Goal: Task Accomplishment & Management: Complete application form

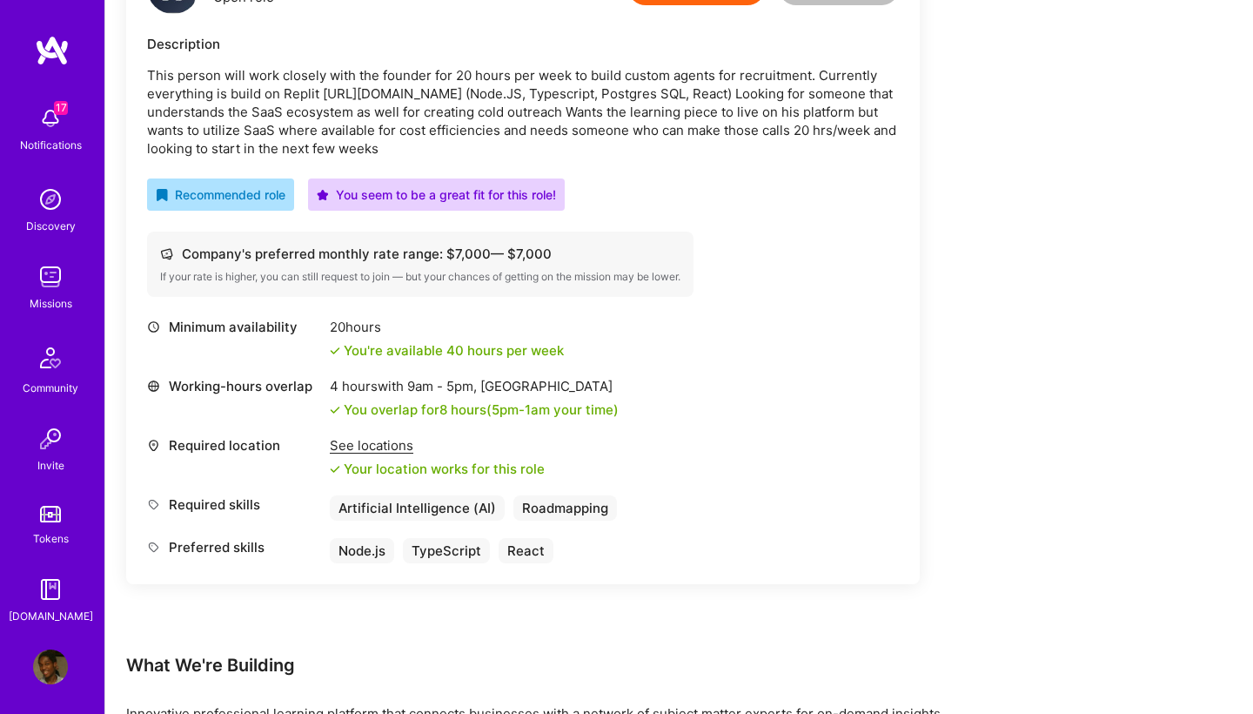
scroll to position [322, 0]
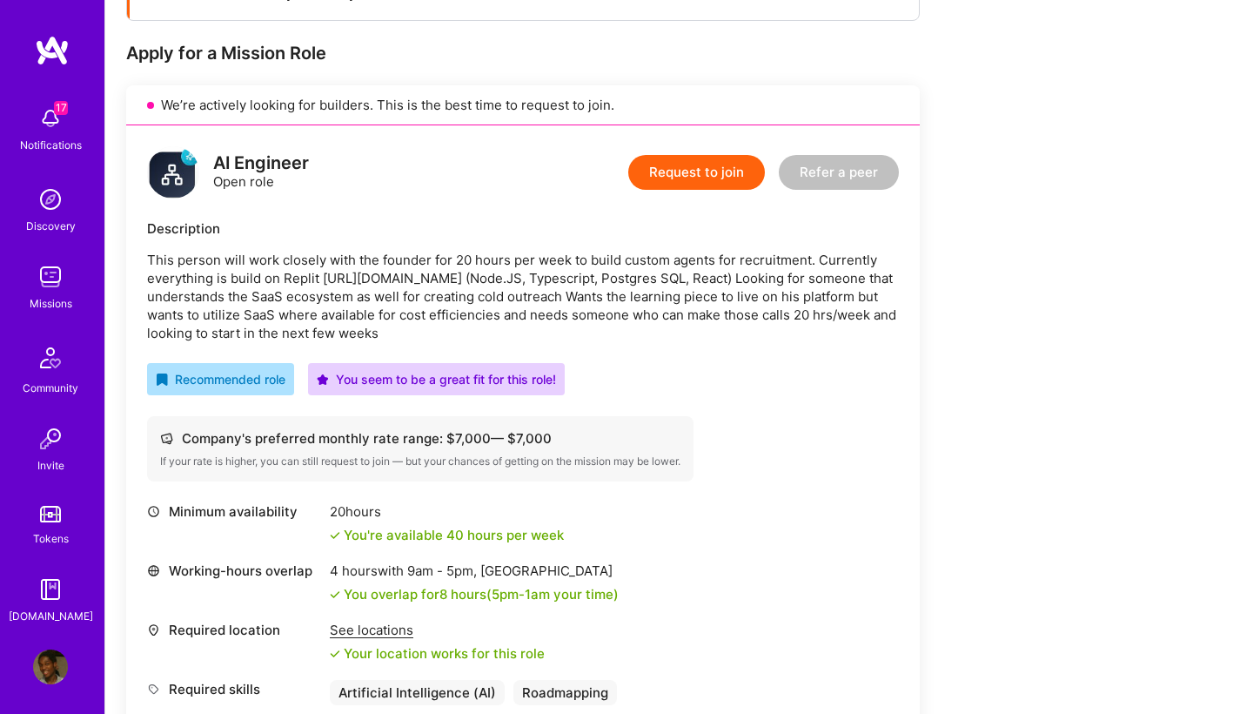
click at [715, 173] on button "Request to join" at bounding box center [696, 172] width 137 height 35
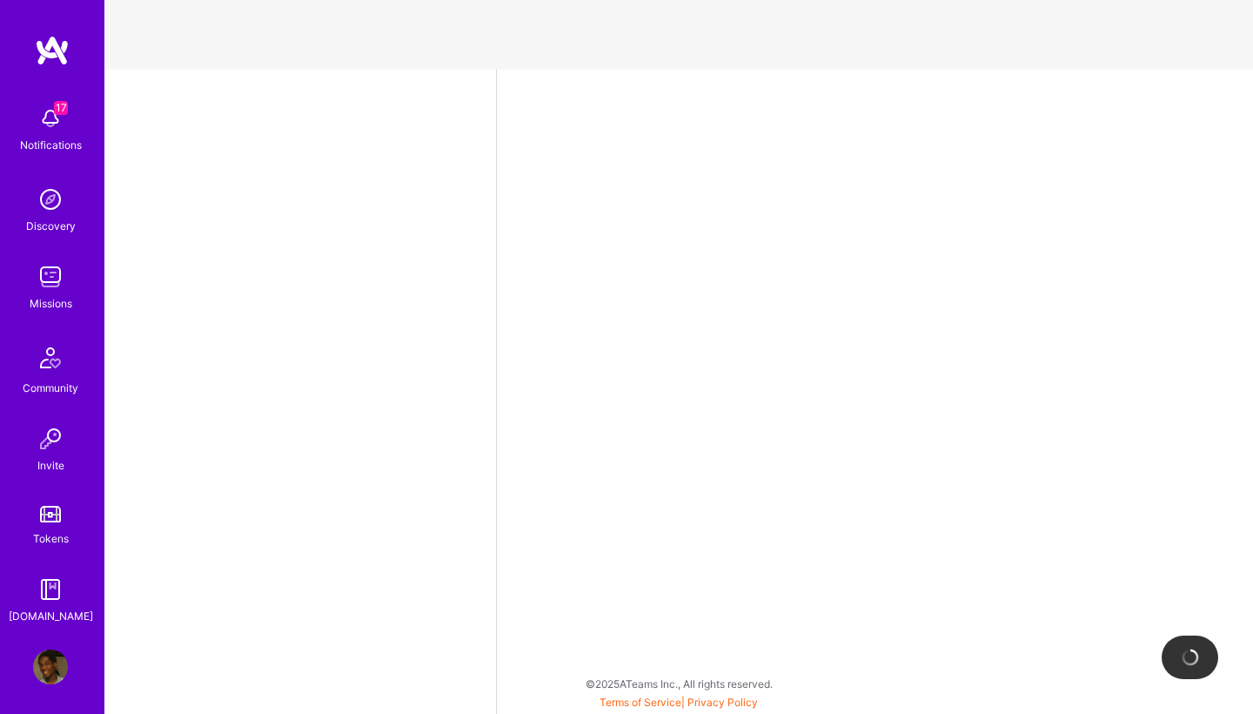
select select "NL"
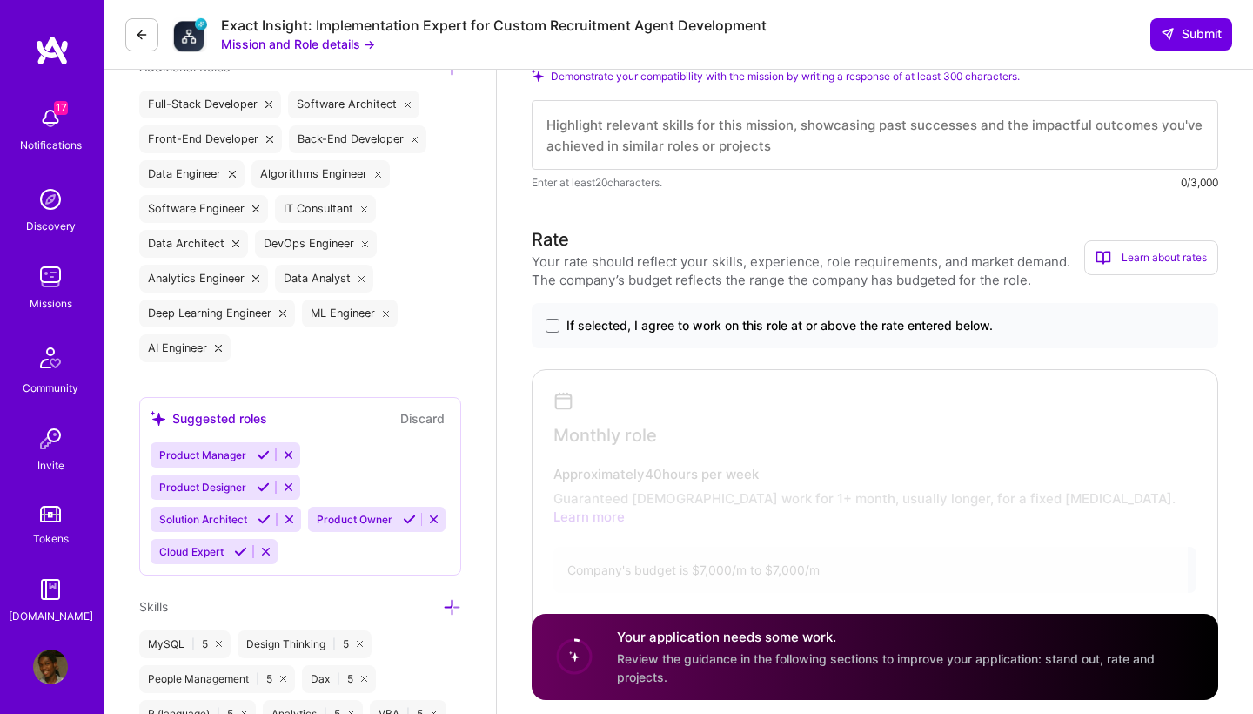
scroll to position [657, 0]
click at [550, 328] on span at bounding box center [553, 324] width 14 height 14
click at [0, 0] on input "If selected, I agree to work on this role at or above the rate entered below." at bounding box center [0, 0] width 0 height 0
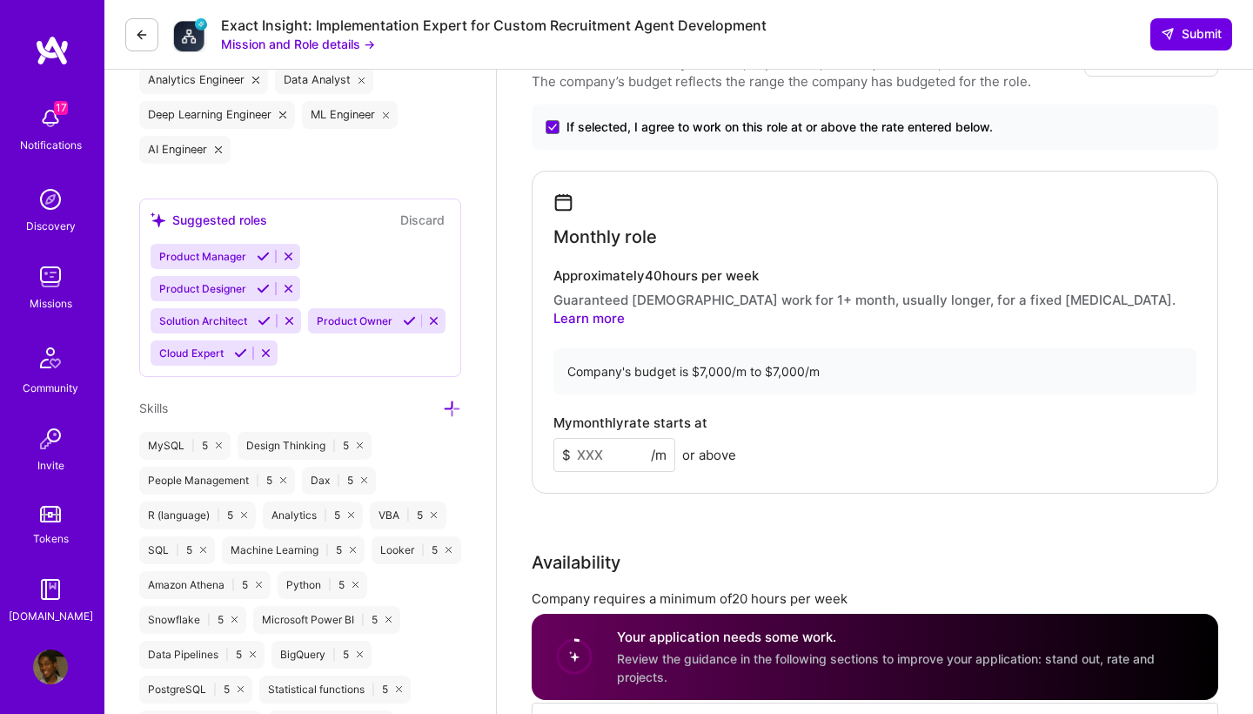
scroll to position [914, 0]
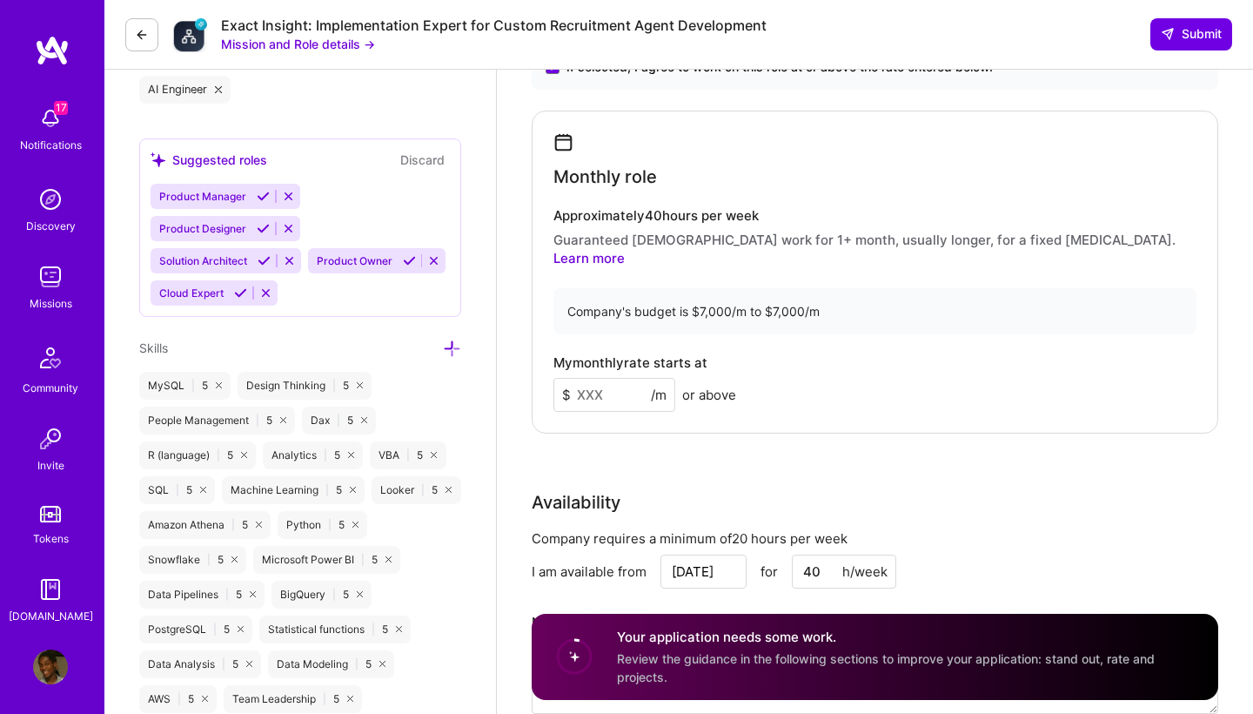
click at [617, 379] on input at bounding box center [614, 395] width 122 height 34
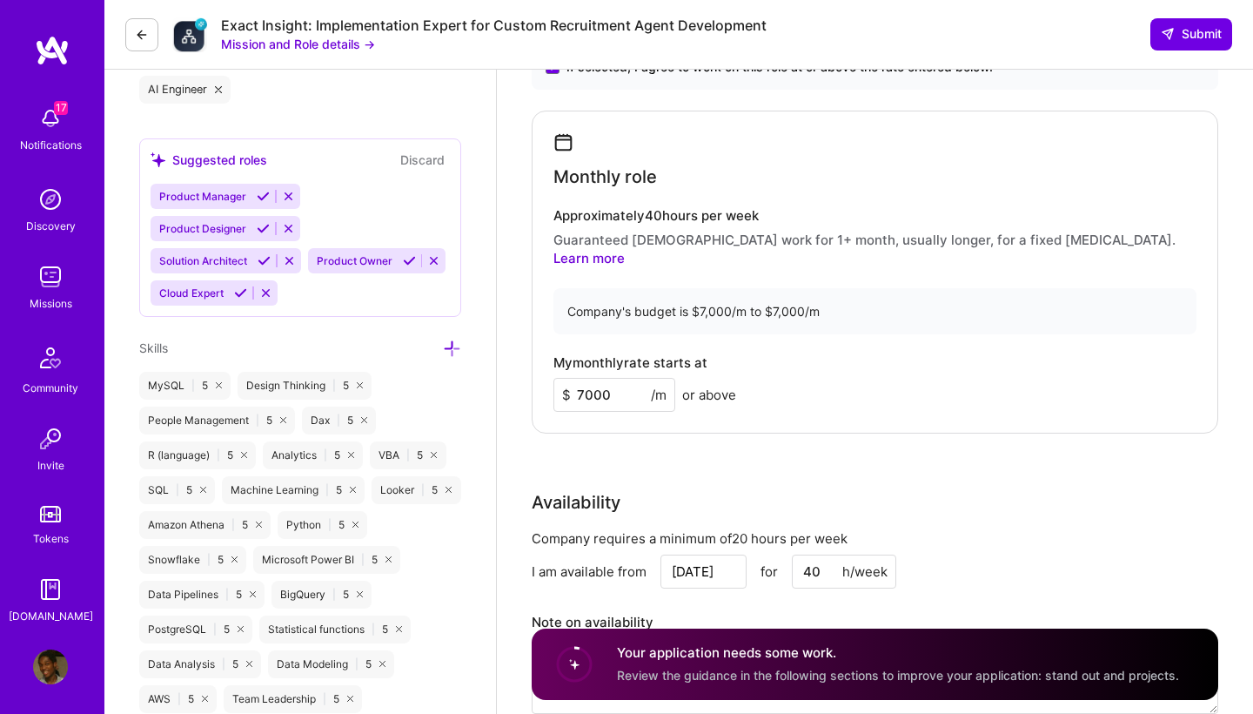
type input "7000"
click at [704, 427] on div "Rate Your rate should reflect your skills, experience, role requirements, and m…" at bounding box center [875, 352] width 687 height 768
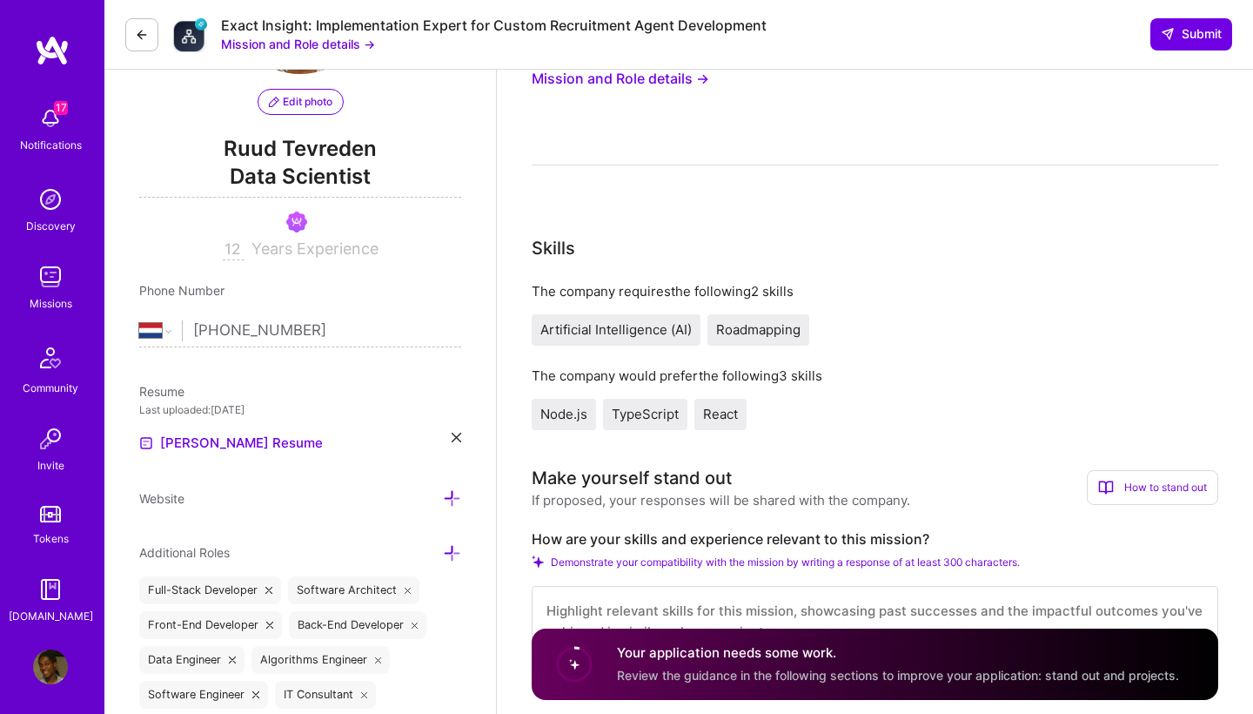
scroll to position [8, 0]
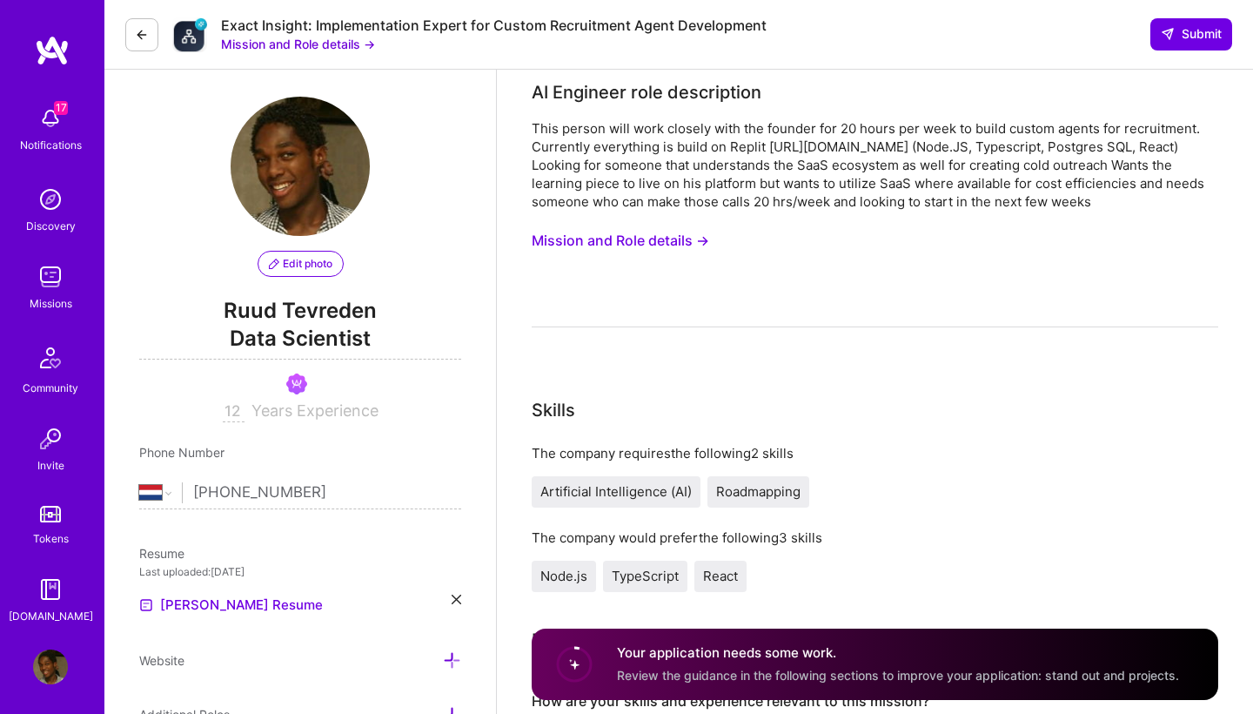
click at [687, 239] on button "Mission and Role details →" at bounding box center [621, 241] width 178 height 32
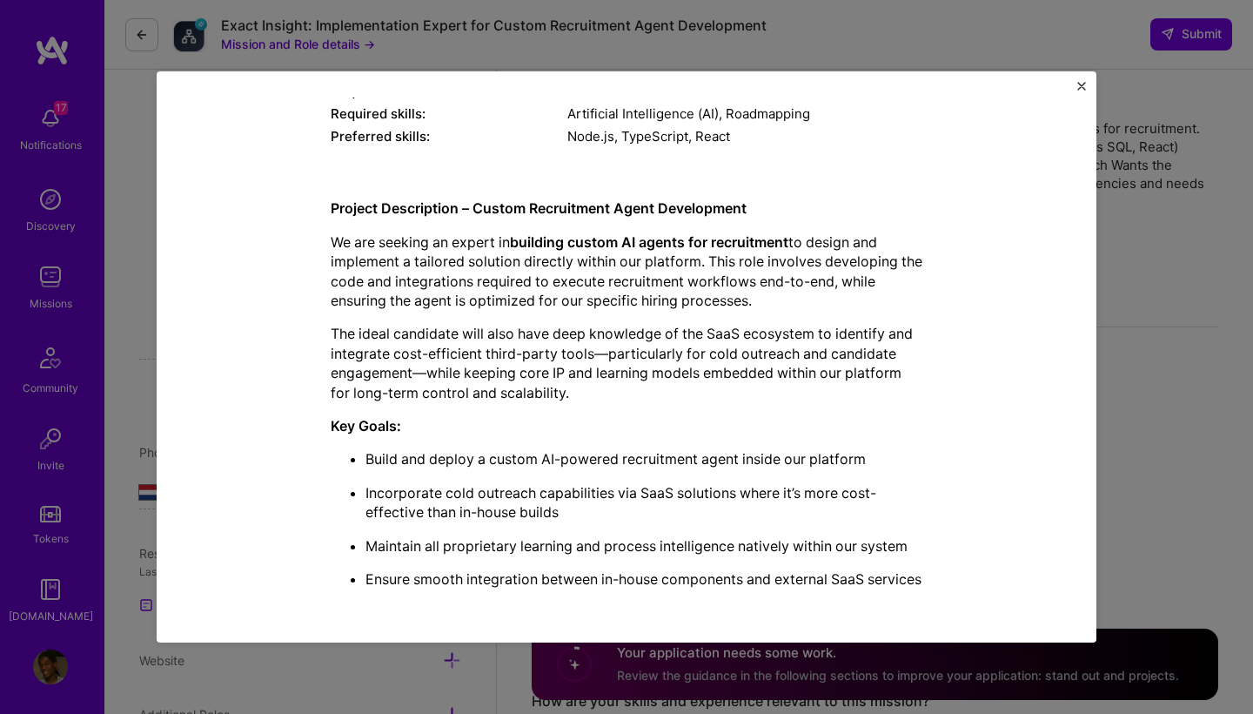
scroll to position [372, 0]
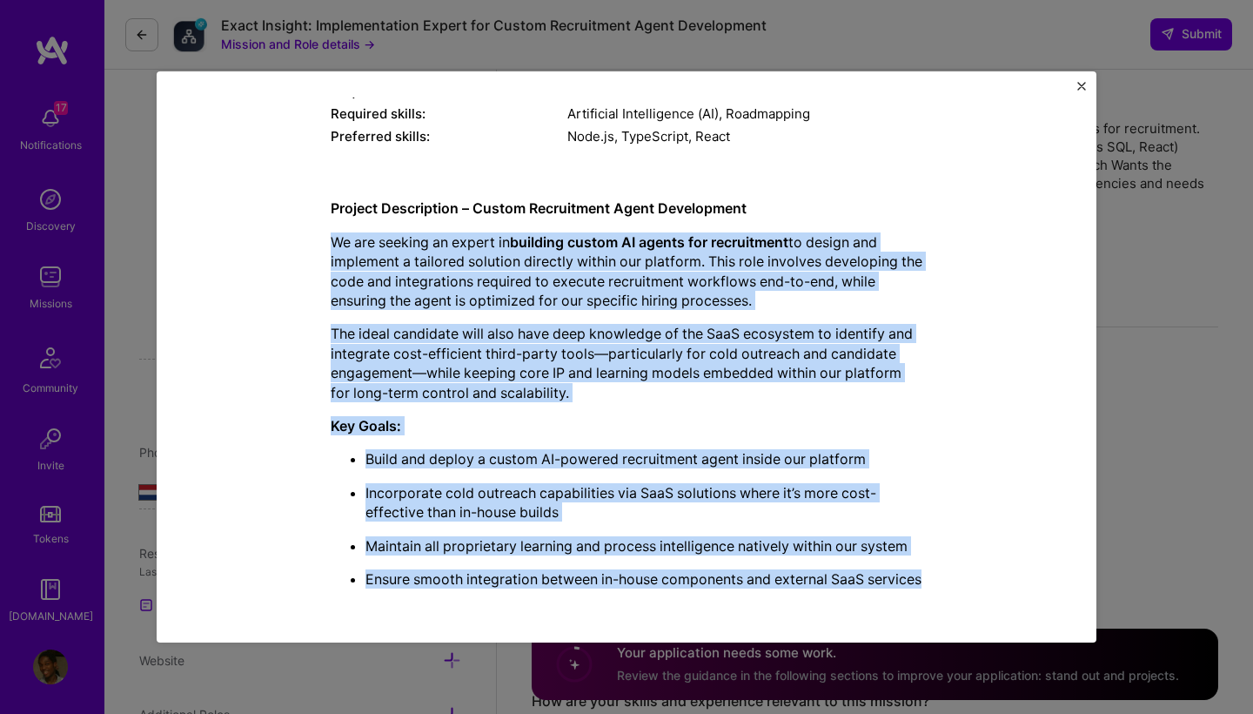
drag, startPoint x: 331, startPoint y: 223, endPoint x: 389, endPoint y: 631, distance: 412.3
click at [389, 631] on div "Mission Description and Role Details AI Engineer role description This person w…" at bounding box center [627, 356] width 940 height 571
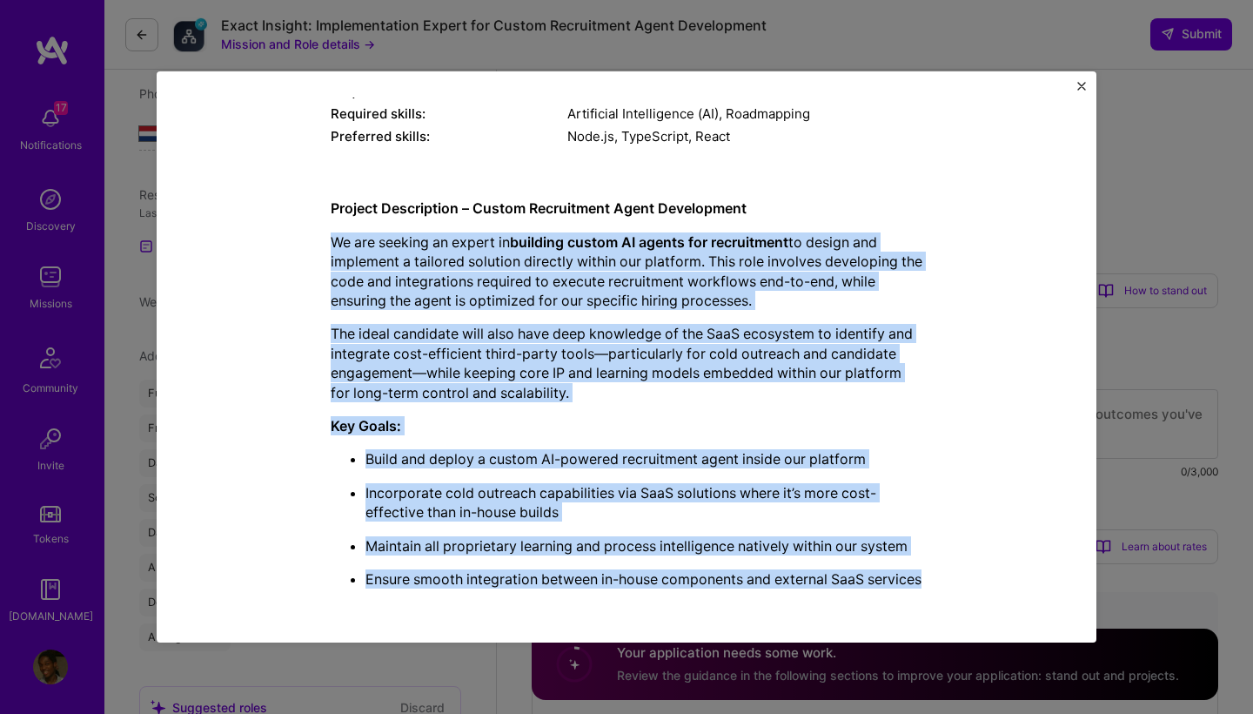
click at [421, 459] on ul "Build and deploy a custom AI-powered recruitment agent inside our platform Inco…" at bounding box center [627, 518] width 592 height 139
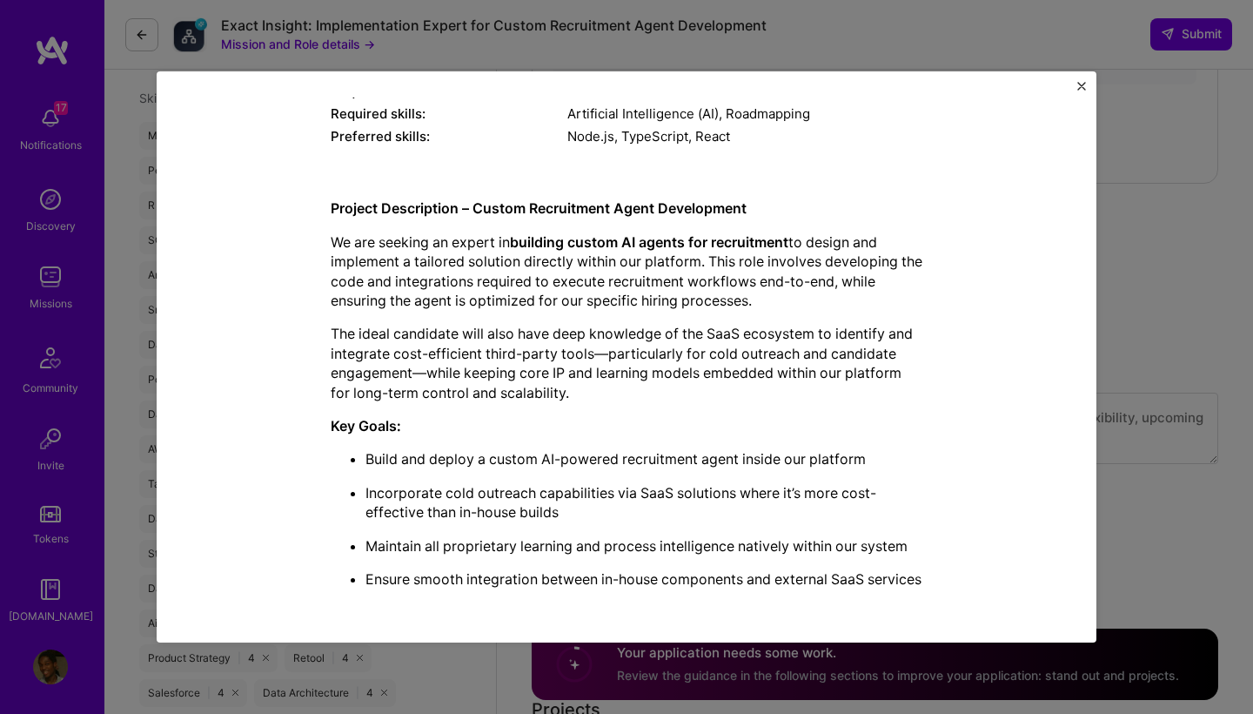
scroll to position [1247, 0]
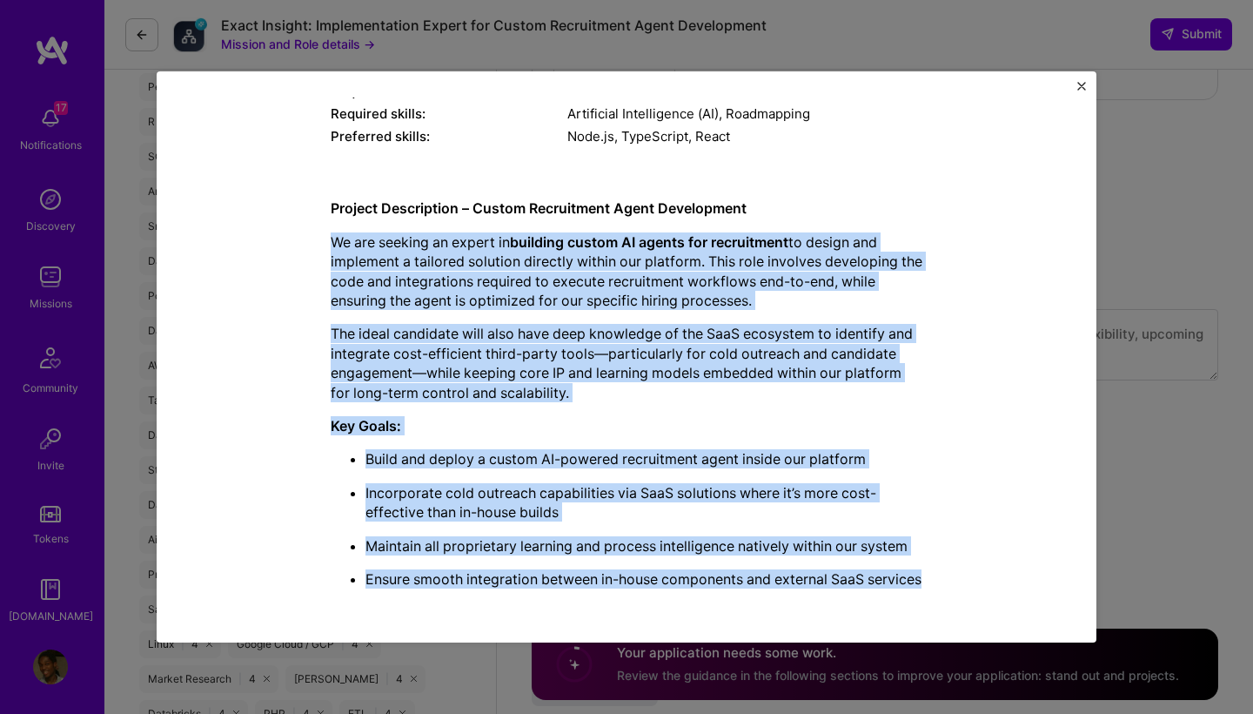
drag, startPoint x: 423, startPoint y: 583, endPoint x: 266, endPoint y: 215, distance: 400.1
click at [266, 215] on div "Mission Description and Role Details AI Engineer role description This person w…" at bounding box center [627, 177] width 860 height 849
copy div "We are seeking an expert in building custom AI agents for recruitment to design…"
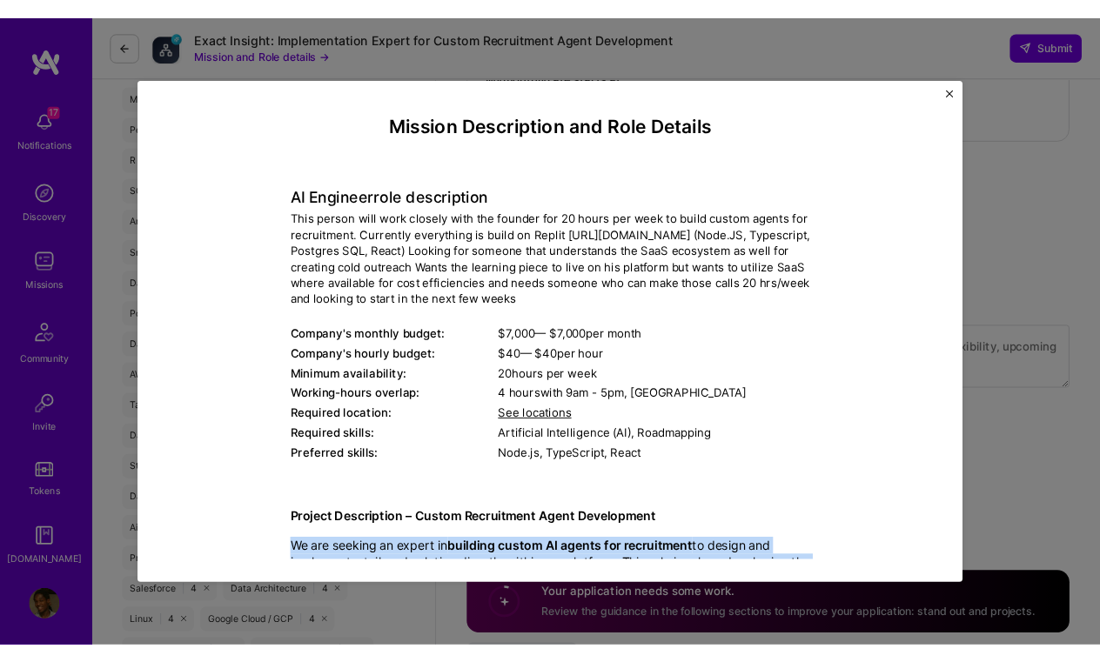
scroll to position [1198, 0]
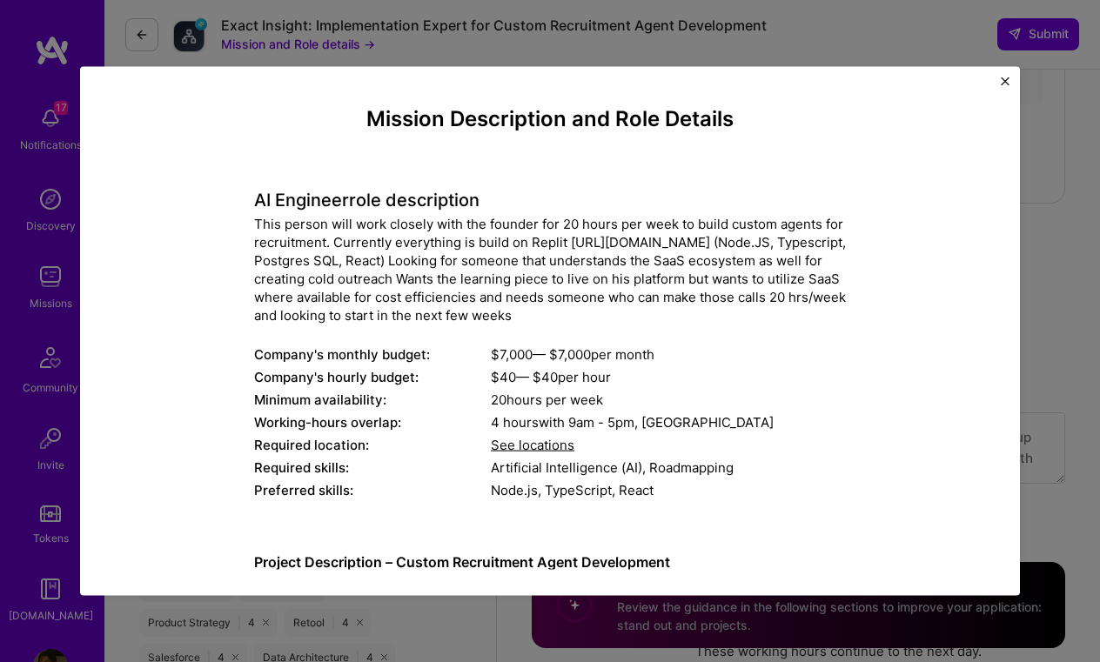
click at [1005, 85] on button "Close" at bounding box center [1005, 86] width 9 height 18
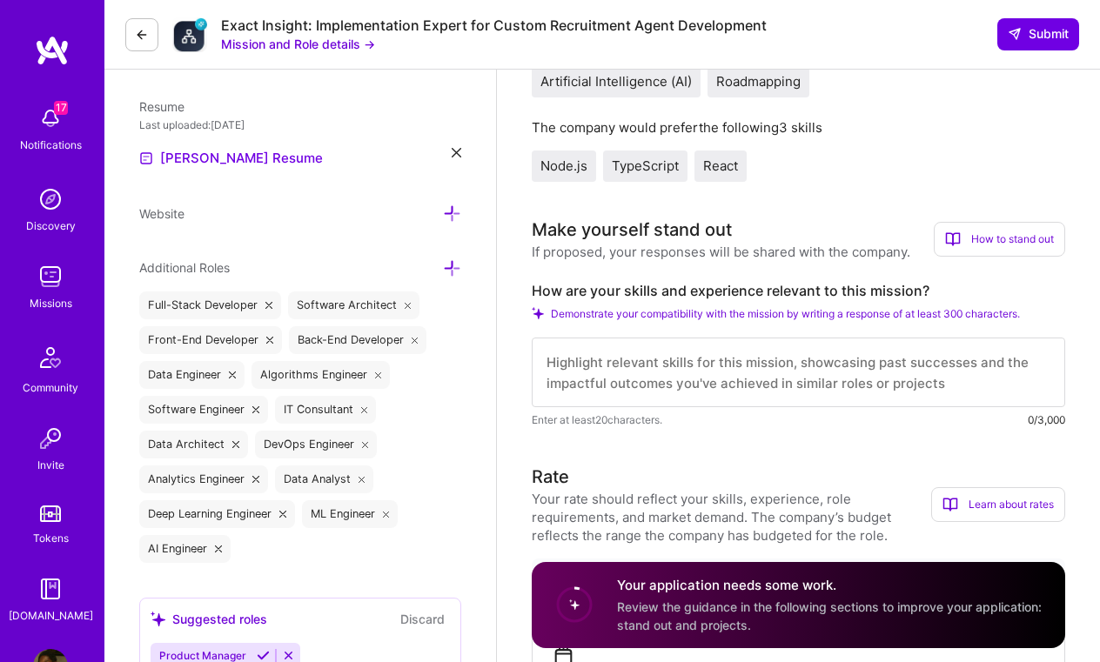
scroll to position [419, 0]
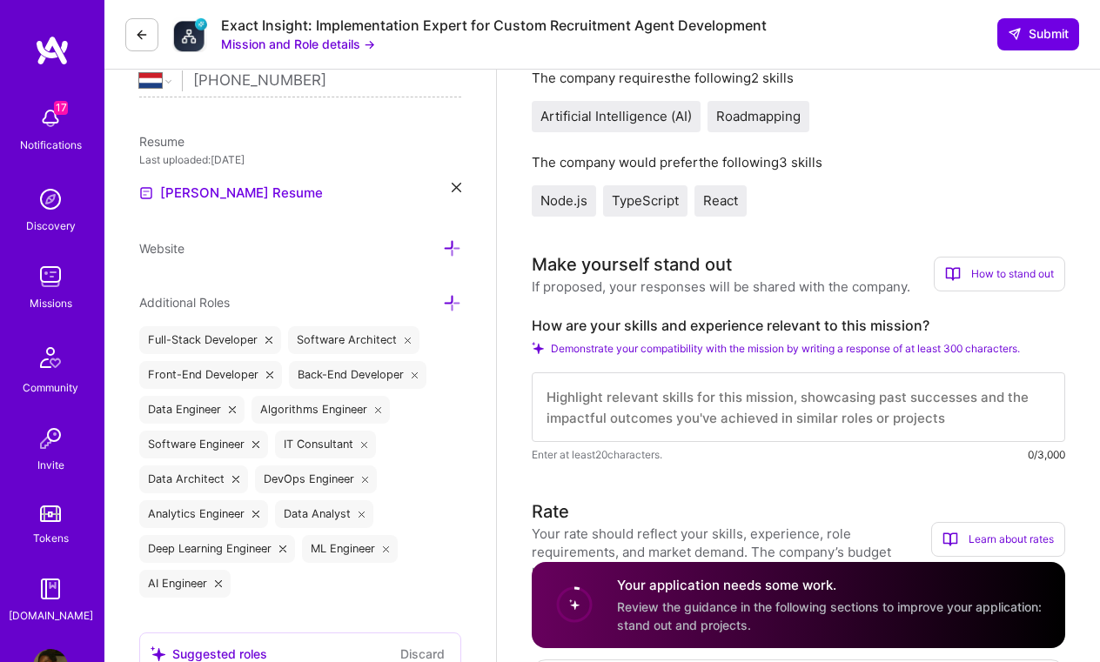
click at [655, 414] on textarea at bounding box center [798, 407] width 533 height 70
paste textarea "Dear Hiring Manager, I am excited to apply for the role of AI Recruitment Agent…"
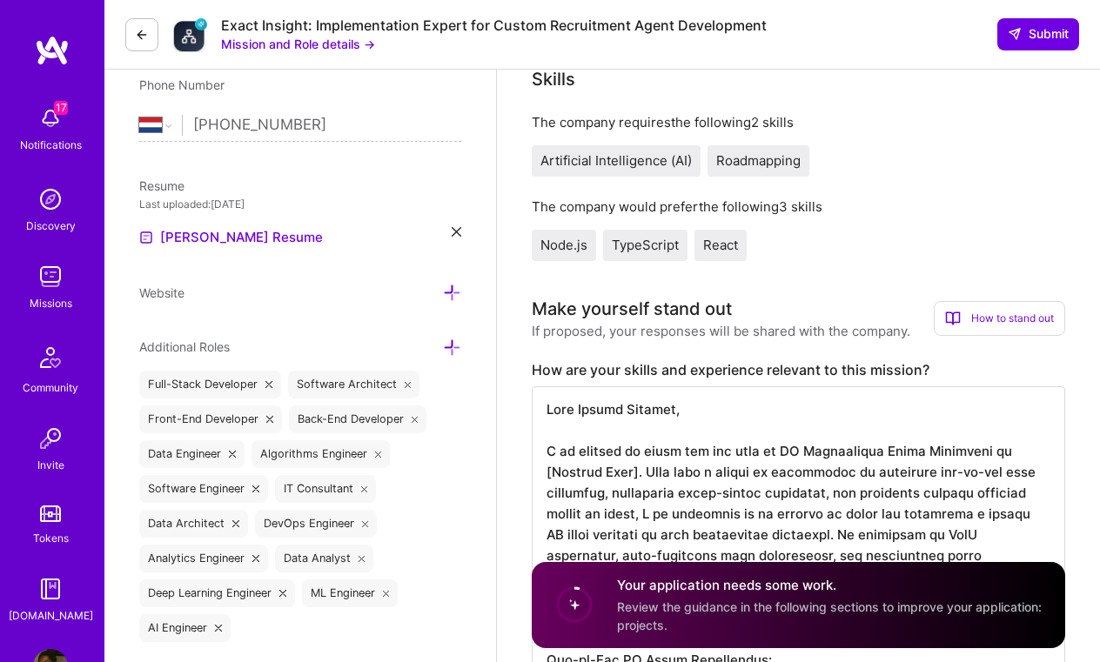
scroll to position [2, 0]
drag, startPoint x: 860, startPoint y: 449, endPoint x: 782, endPoint y: 448, distance: 77.5
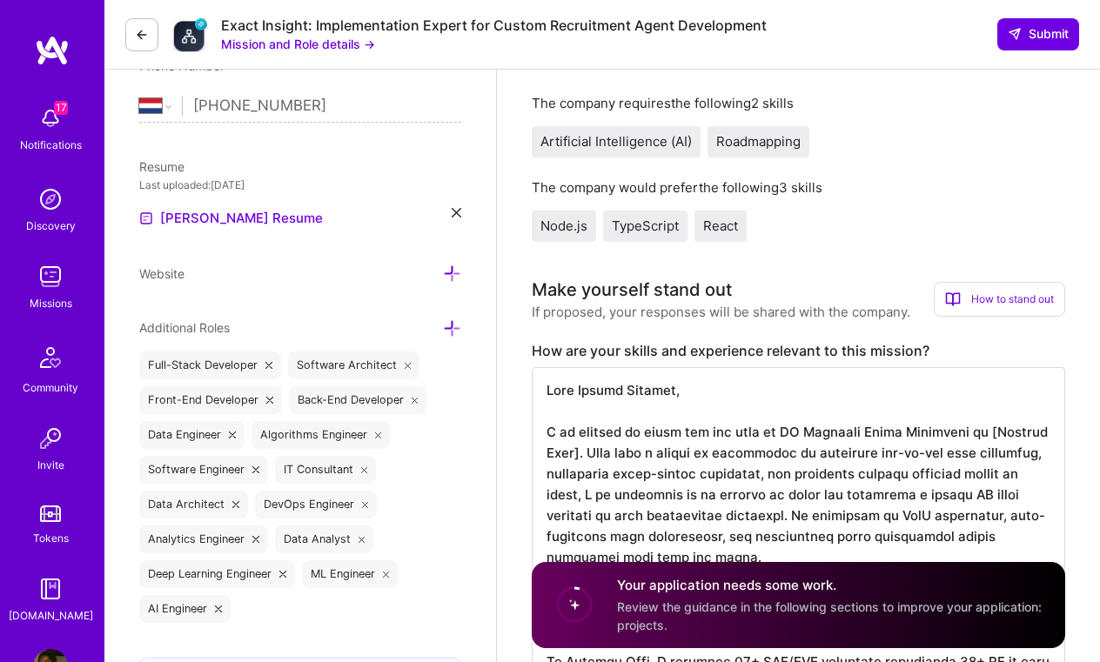
scroll to position [395, 0]
drag, startPoint x: 587, startPoint y: 452, endPoint x: 836, endPoint y: 422, distance: 251.5
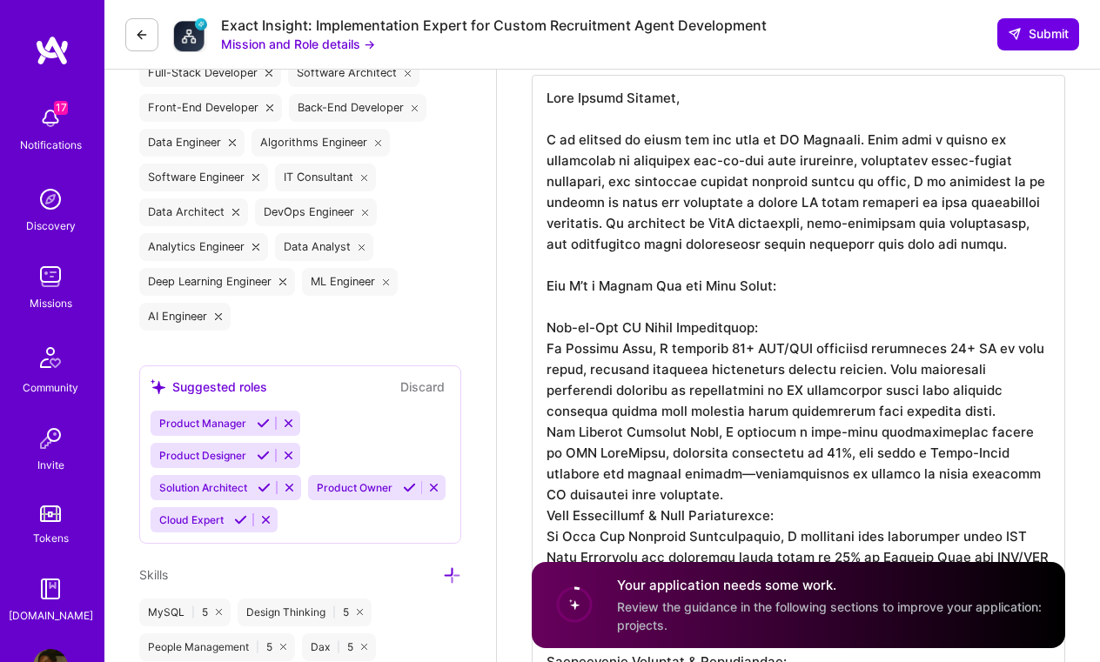
scroll to position [687, 0]
click at [548, 348] on textarea at bounding box center [798, 538] width 533 height 926
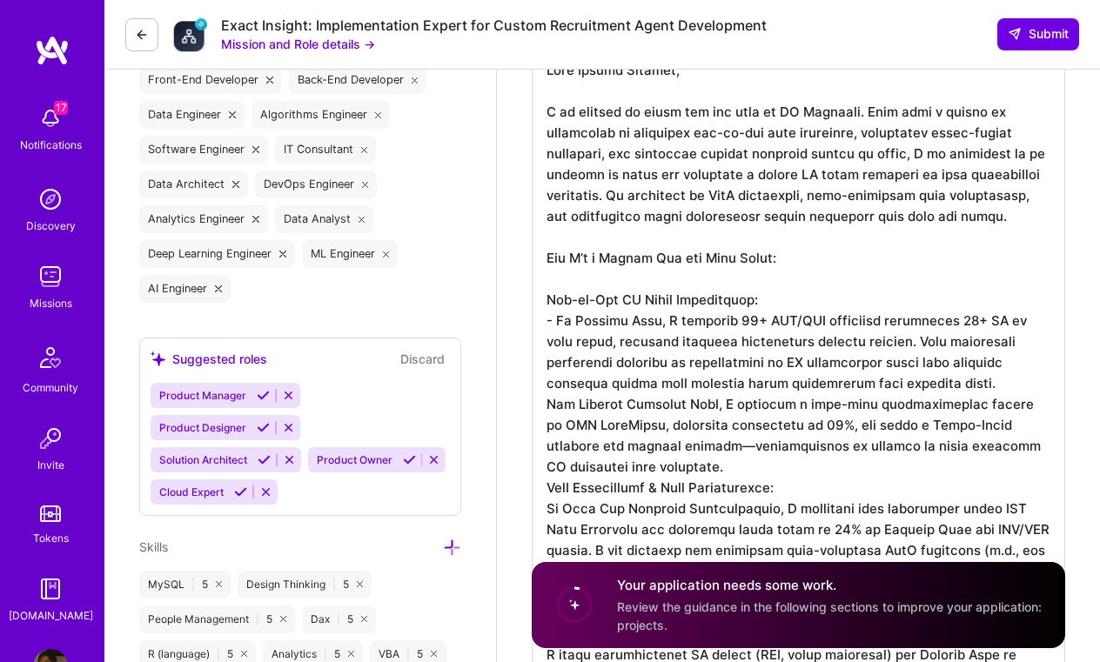
scroll to position [716, 0]
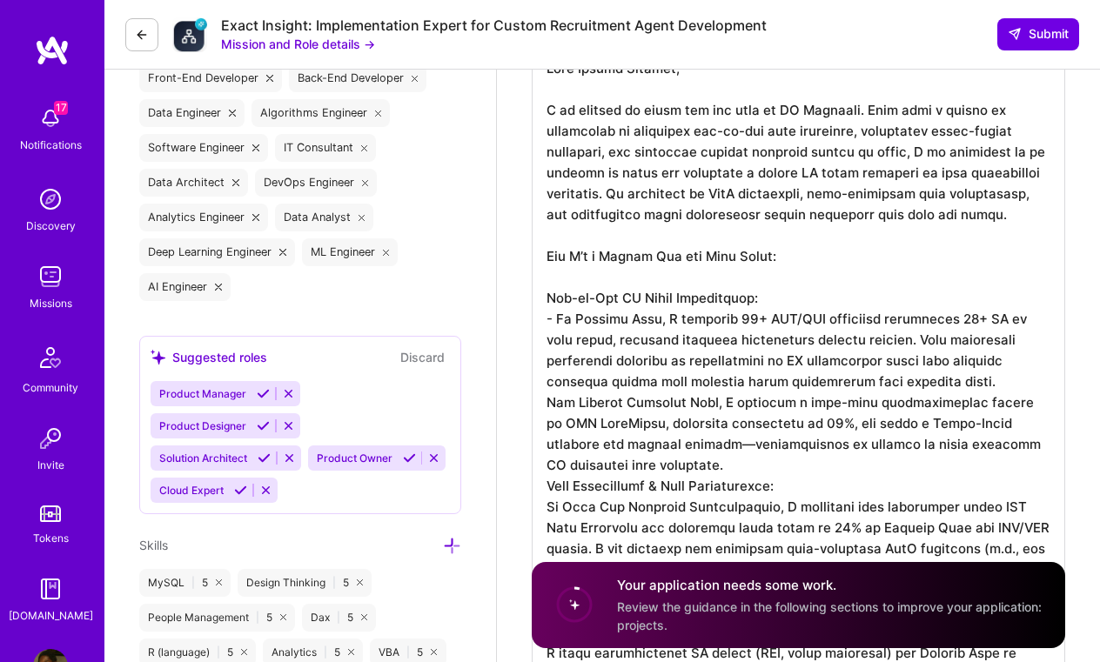
click at [545, 402] on textarea at bounding box center [798, 508] width 533 height 926
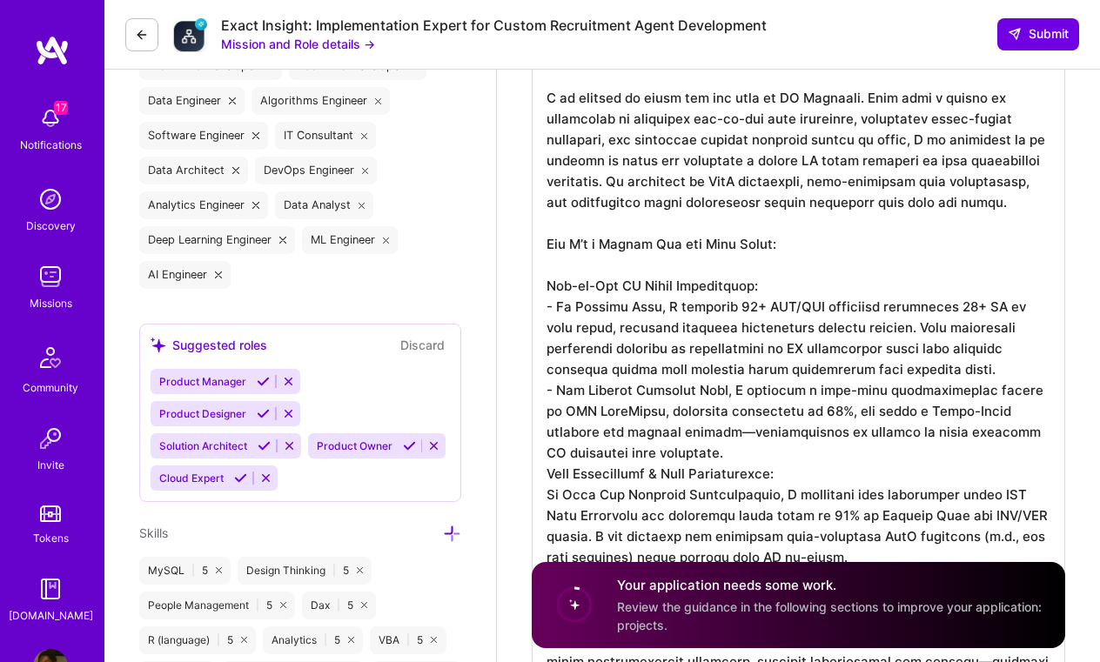
click at [542, 477] on textarea at bounding box center [798, 496] width 533 height 926
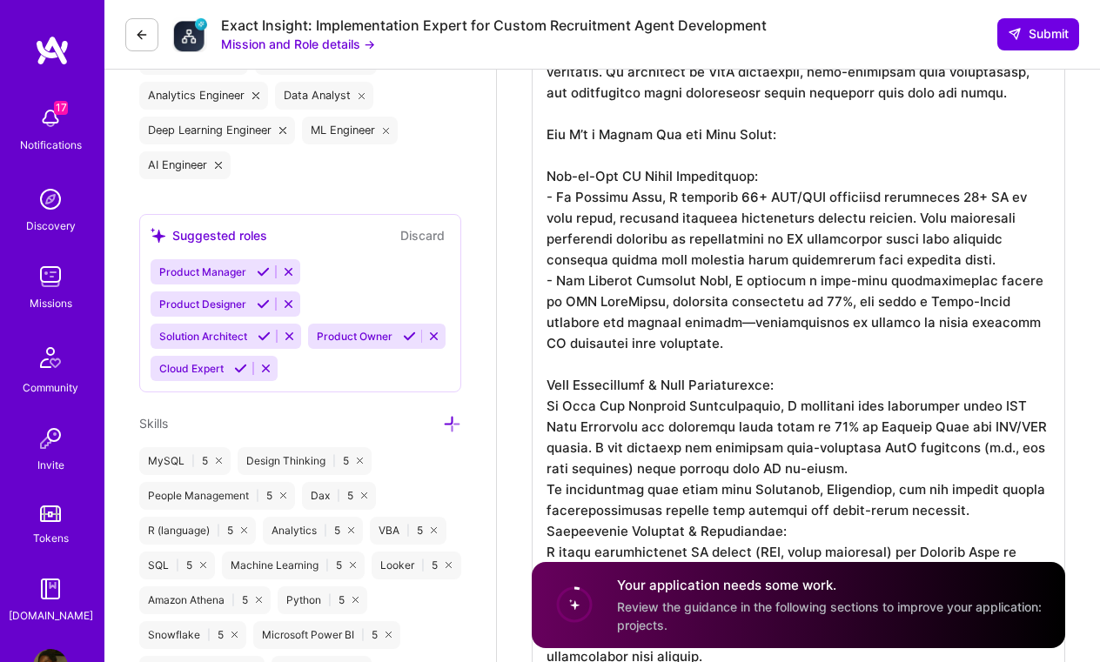
scroll to position [865, 0]
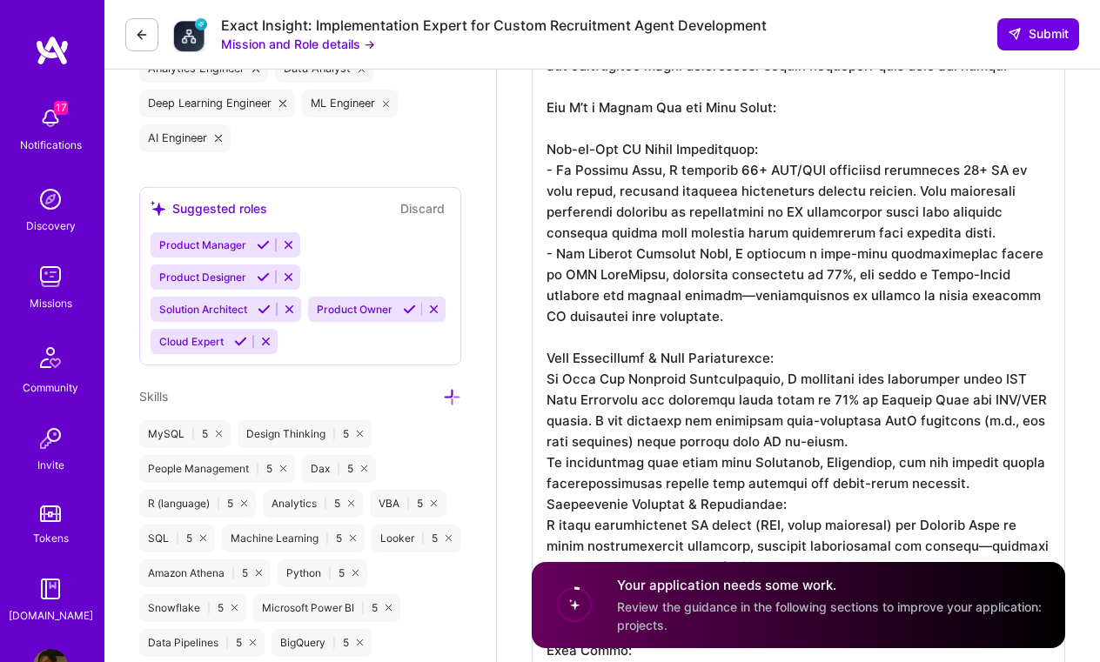
click at [548, 380] on textarea at bounding box center [798, 369] width 533 height 947
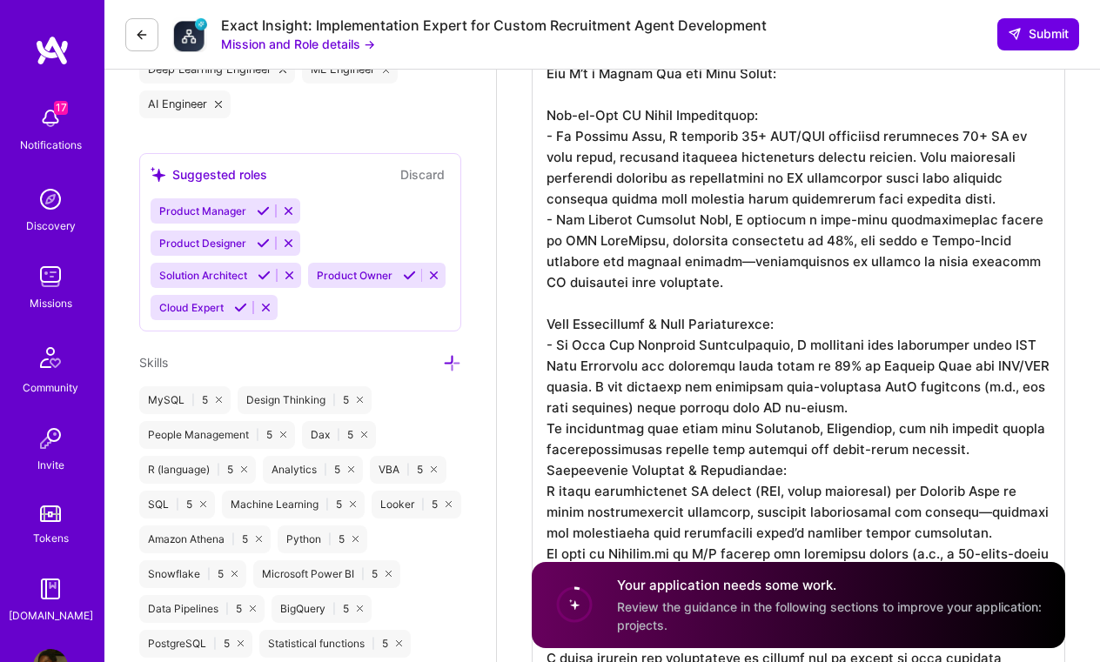
scroll to position [900, 0]
click at [551, 428] on textarea at bounding box center [798, 335] width 533 height 947
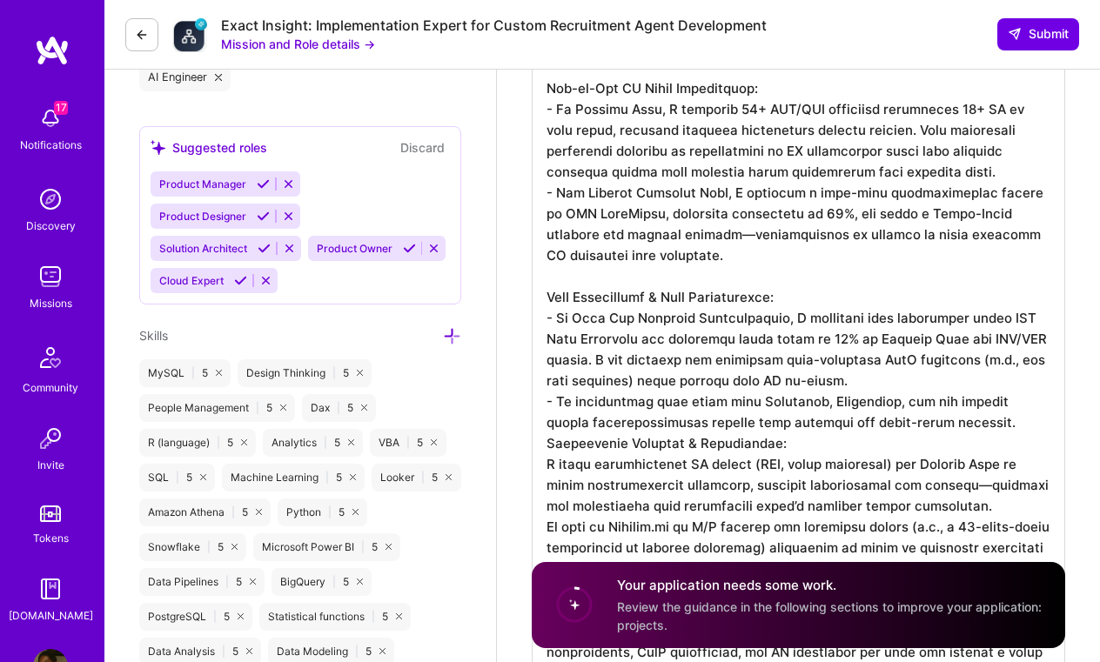
scroll to position [936, 0]
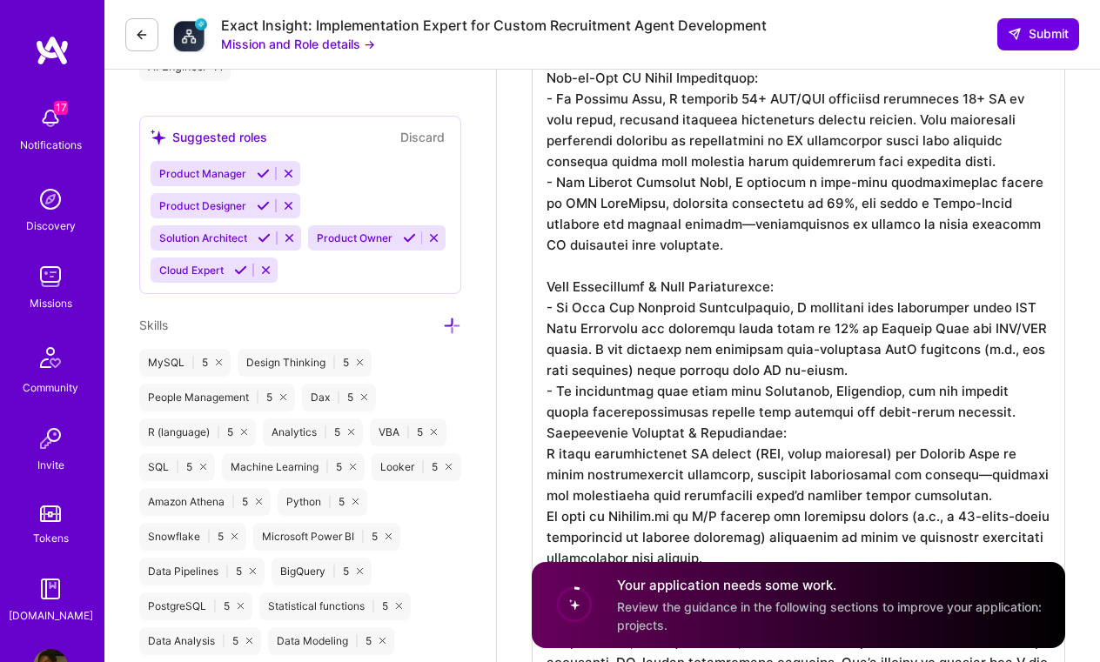
click at [547, 434] on textarea at bounding box center [798, 298] width 533 height 947
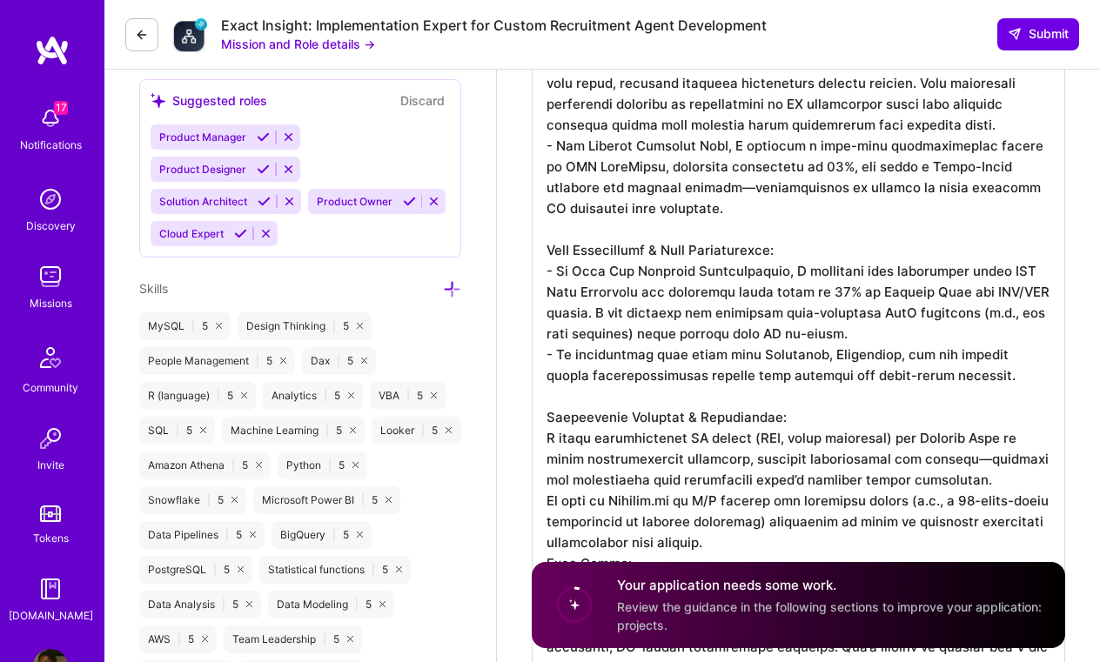
scroll to position [979, 0]
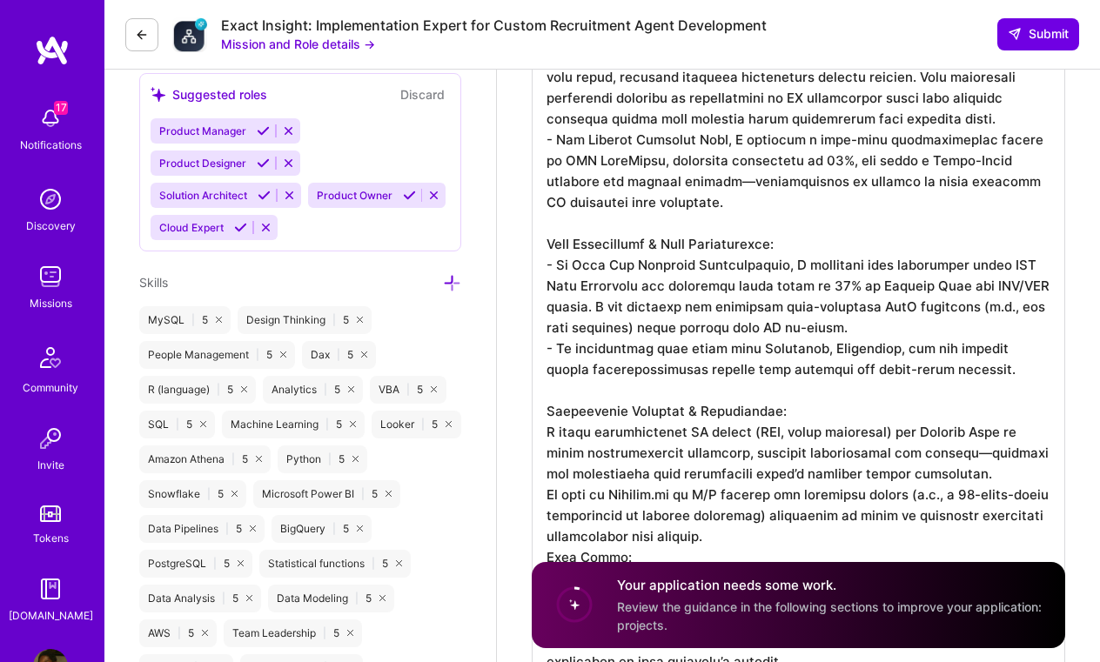
click at [547, 435] on textarea at bounding box center [798, 266] width 533 height 968
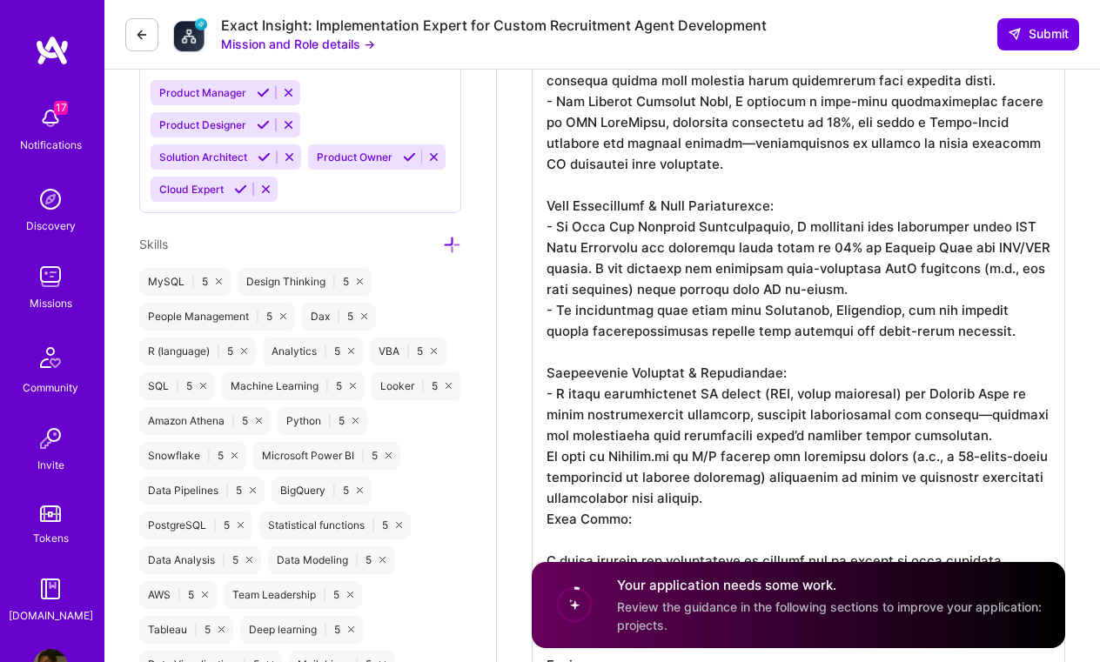
scroll to position [1030, 0]
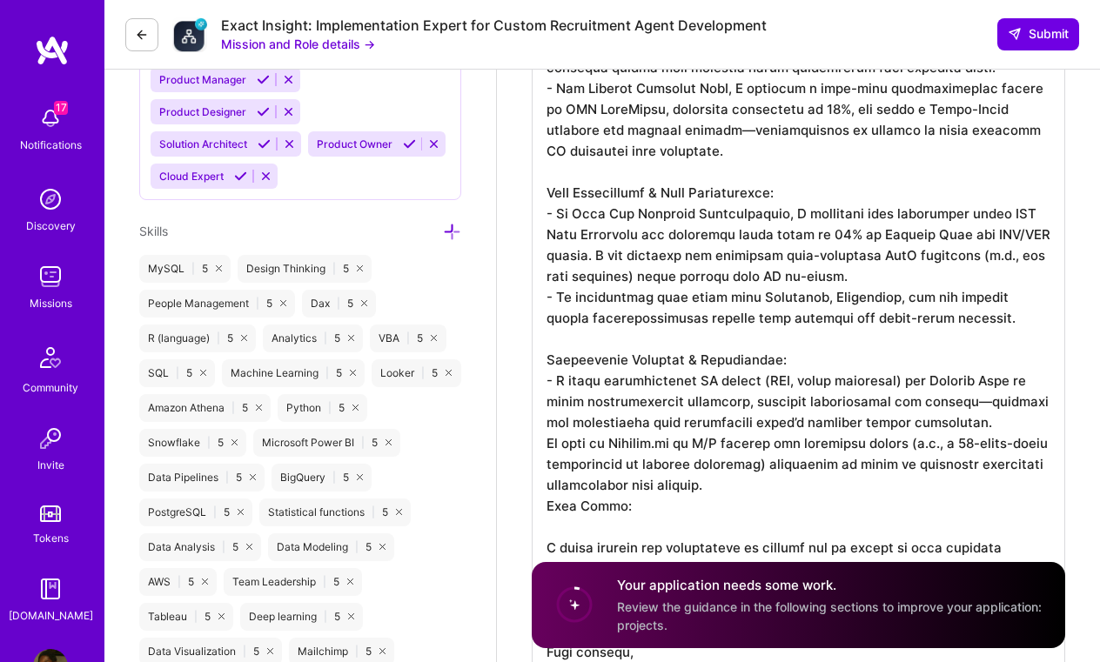
click at [550, 439] on textarea at bounding box center [798, 215] width 533 height 968
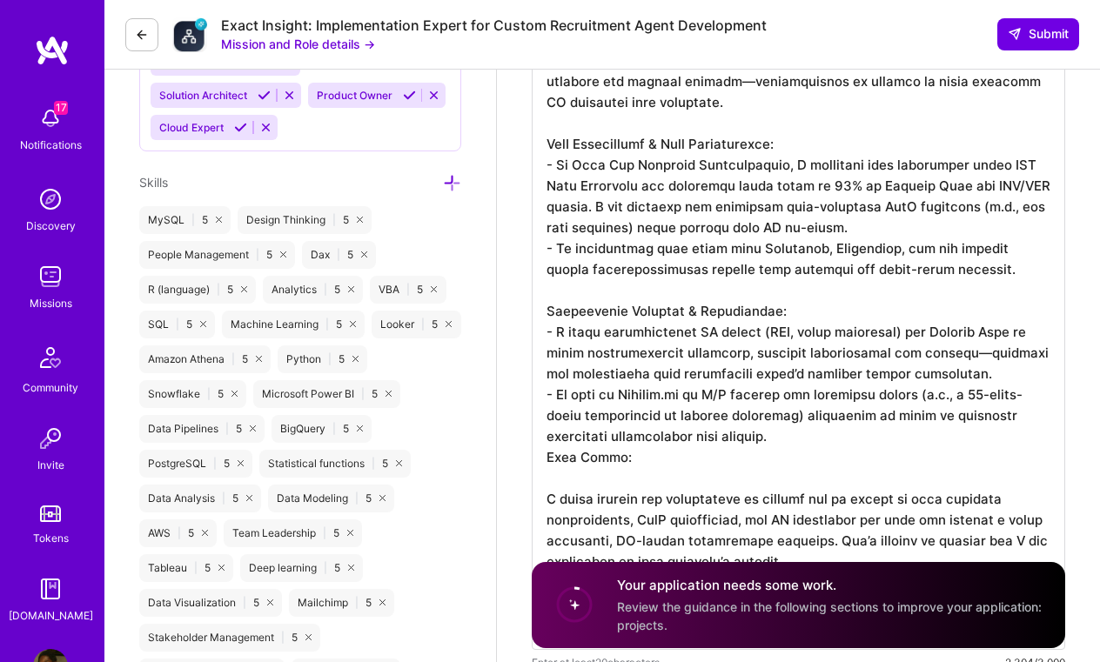
scroll to position [1100, 0]
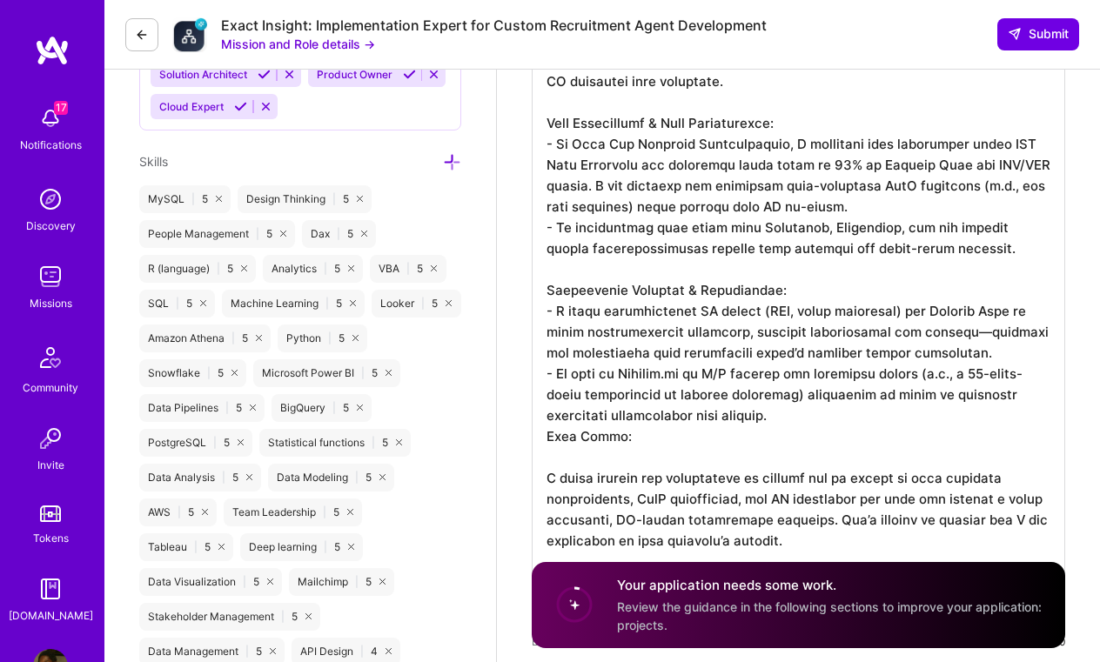
click at [547, 444] on textarea at bounding box center [798, 145] width 533 height 968
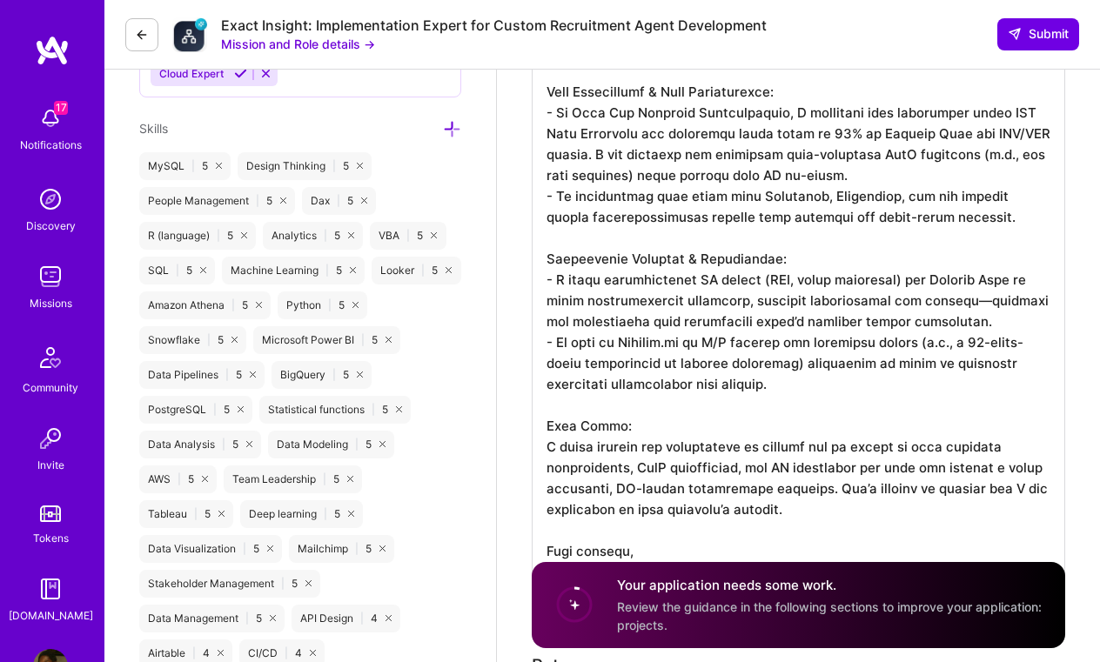
scroll to position [1129, 0]
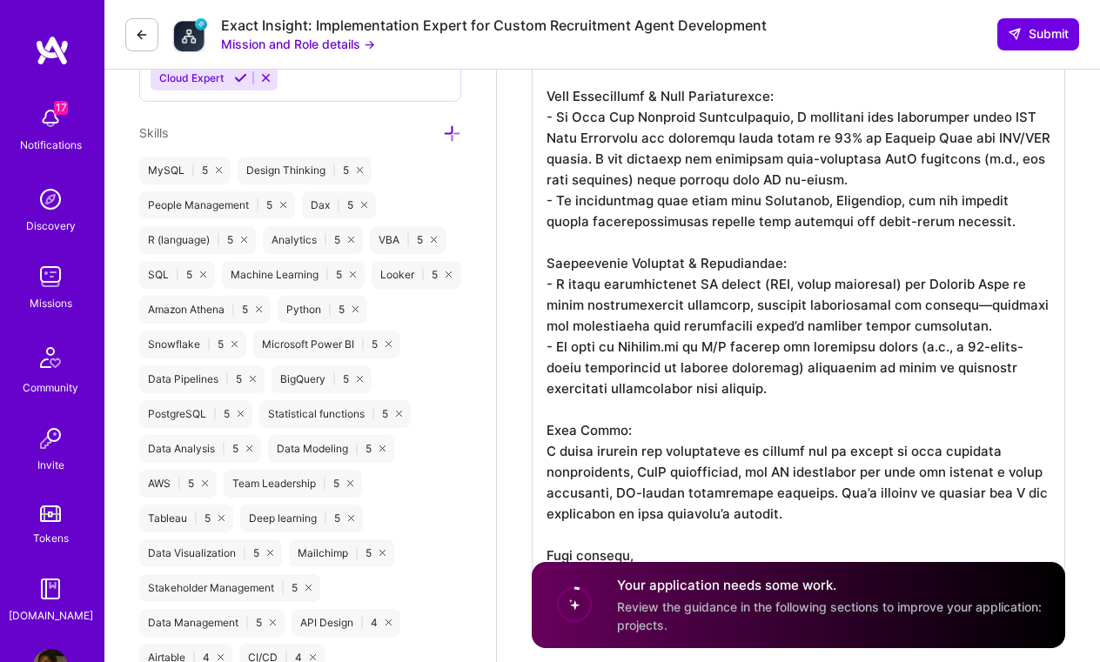
click at [695, 347] on textarea at bounding box center [798, 117] width 533 height 968
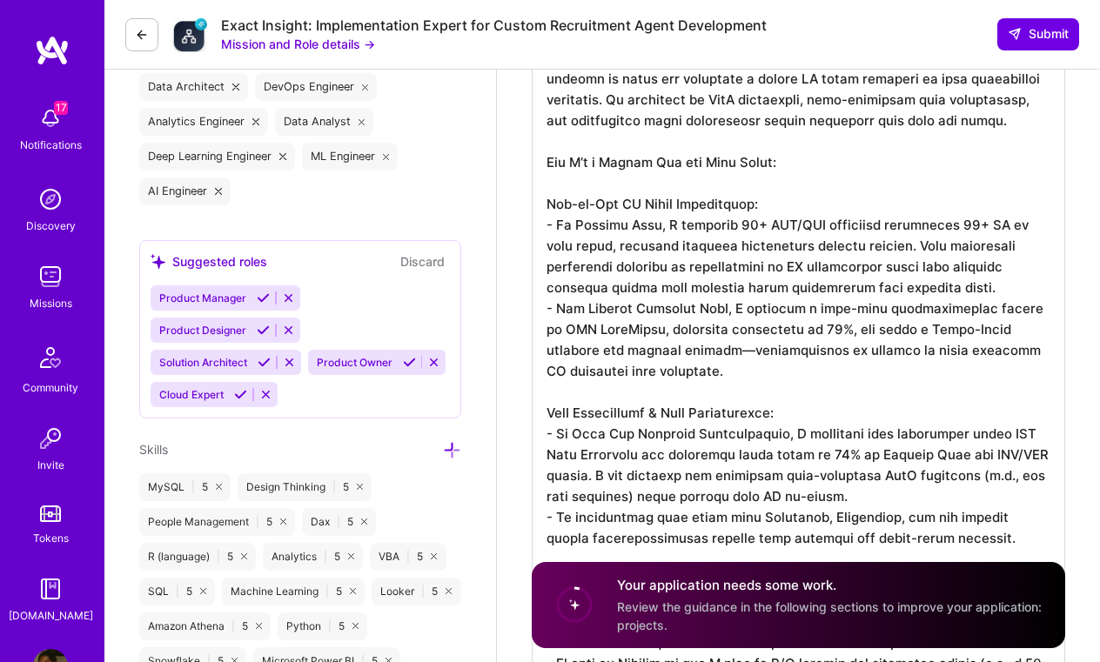
scroll to position [810, 0]
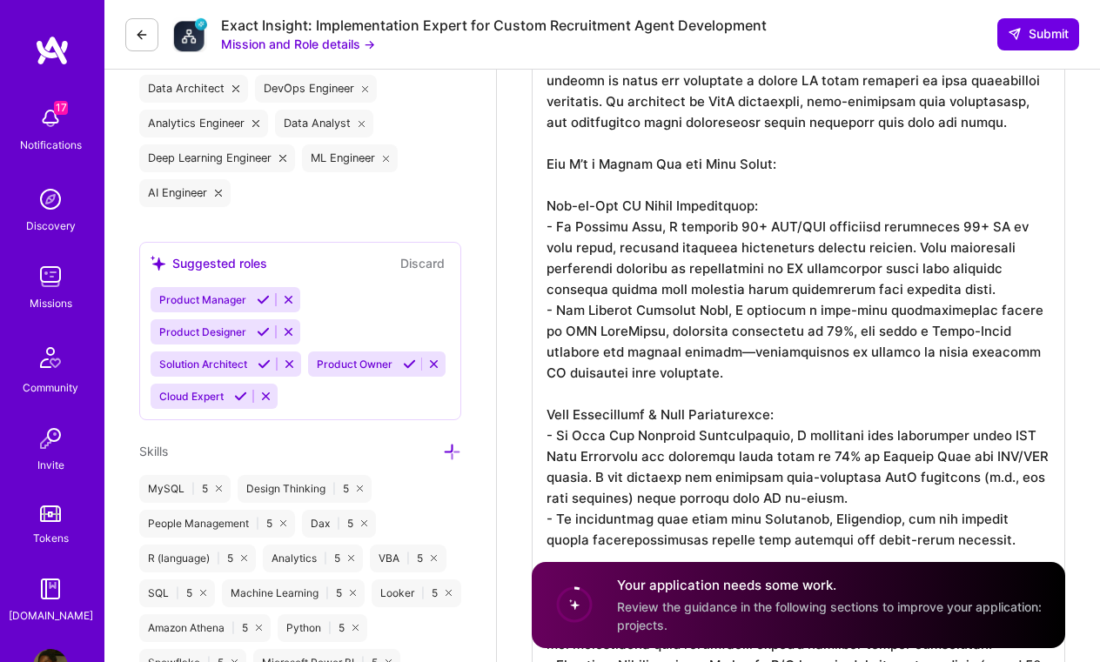
click at [580, 195] on textarea at bounding box center [798, 435] width 533 height 968
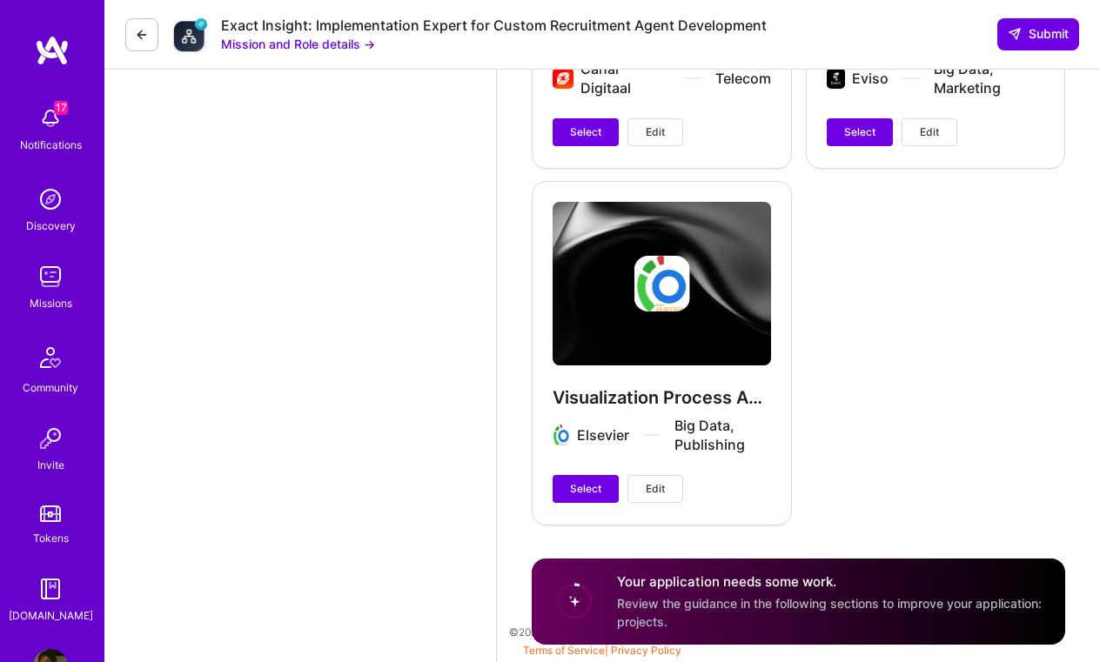
scroll to position [5375, 0]
type textarea "Dear Hiring Manager, I am excited to apply for the role of AI Engineer. With ov…"
click at [594, 493] on span "Select" at bounding box center [585, 489] width 31 height 16
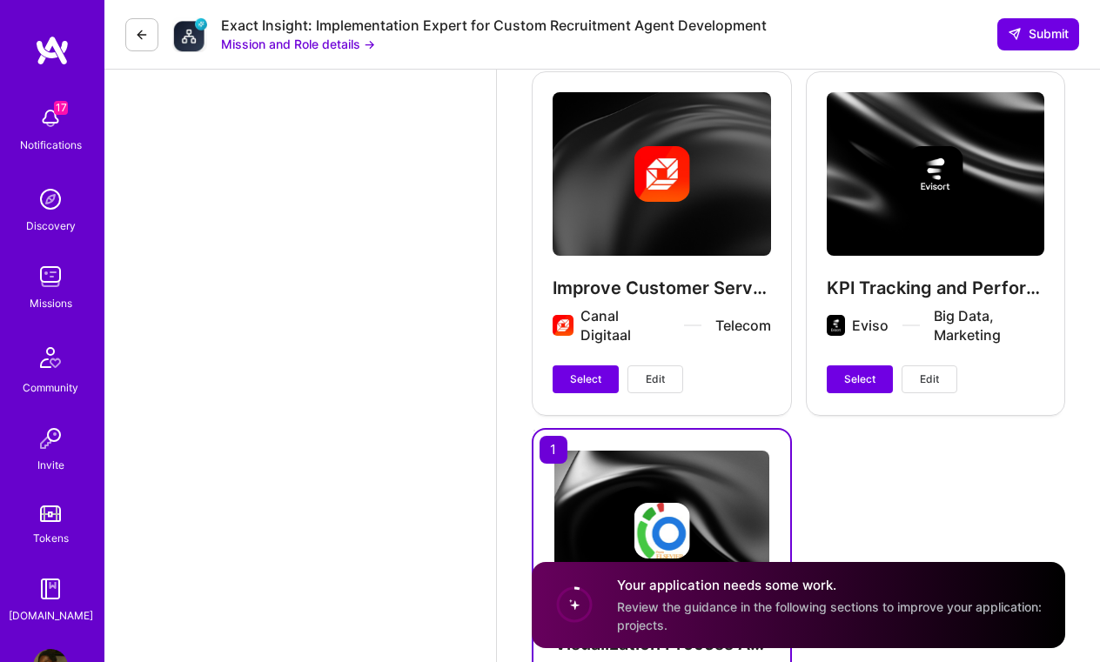
scroll to position [5083, 0]
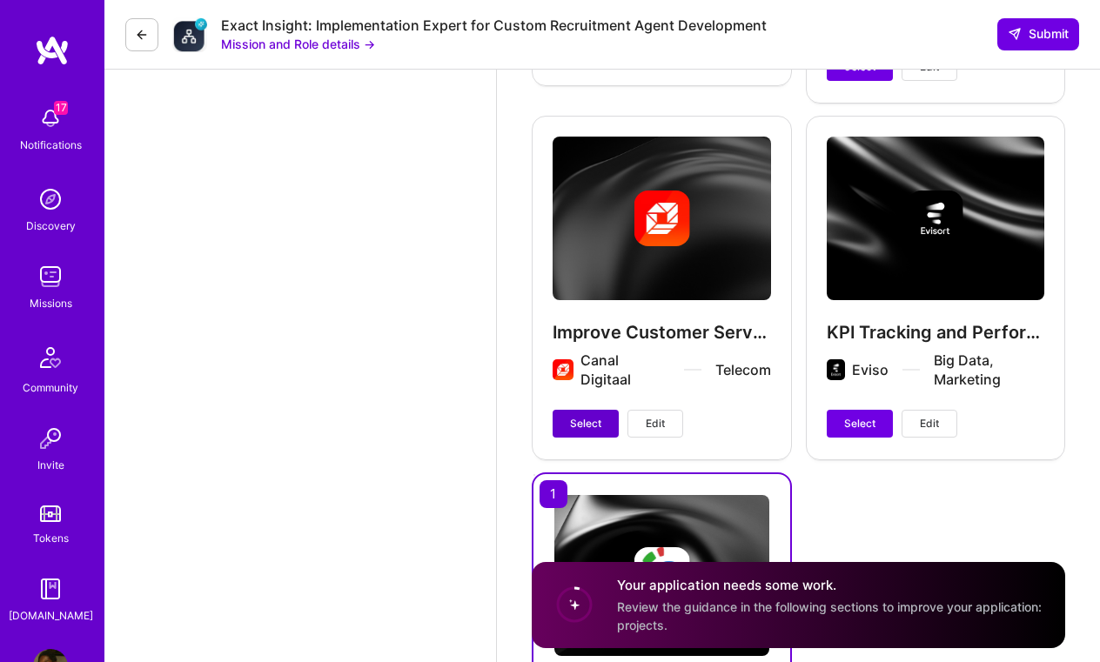
click at [579, 419] on span "Select" at bounding box center [585, 424] width 31 height 16
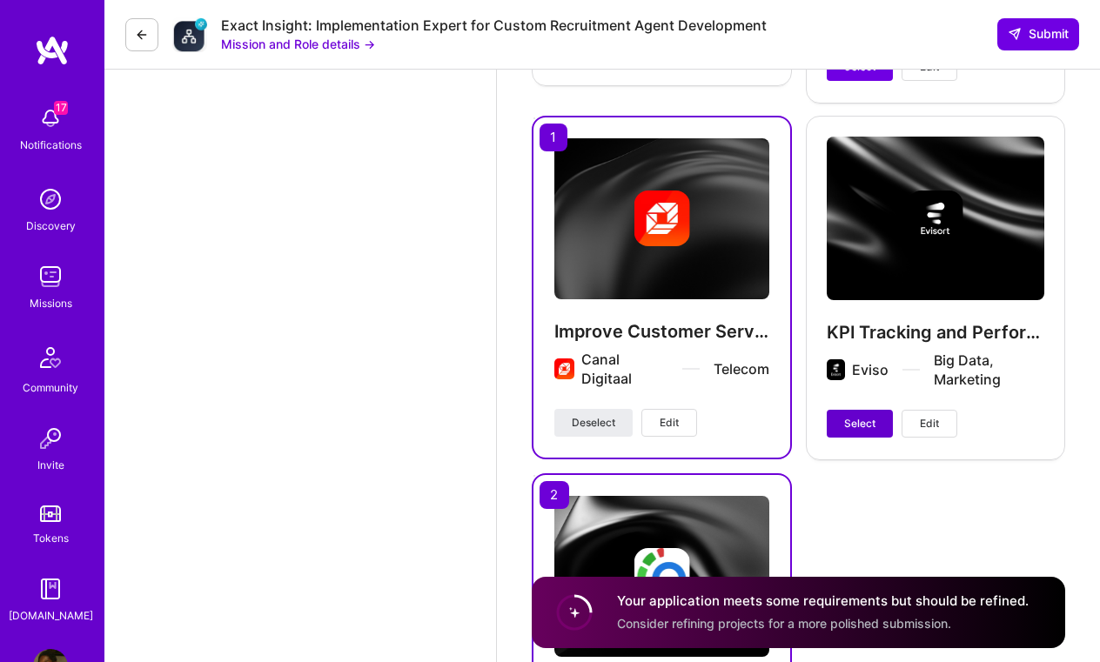
click at [870, 424] on span "Select" at bounding box center [859, 424] width 31 height 16
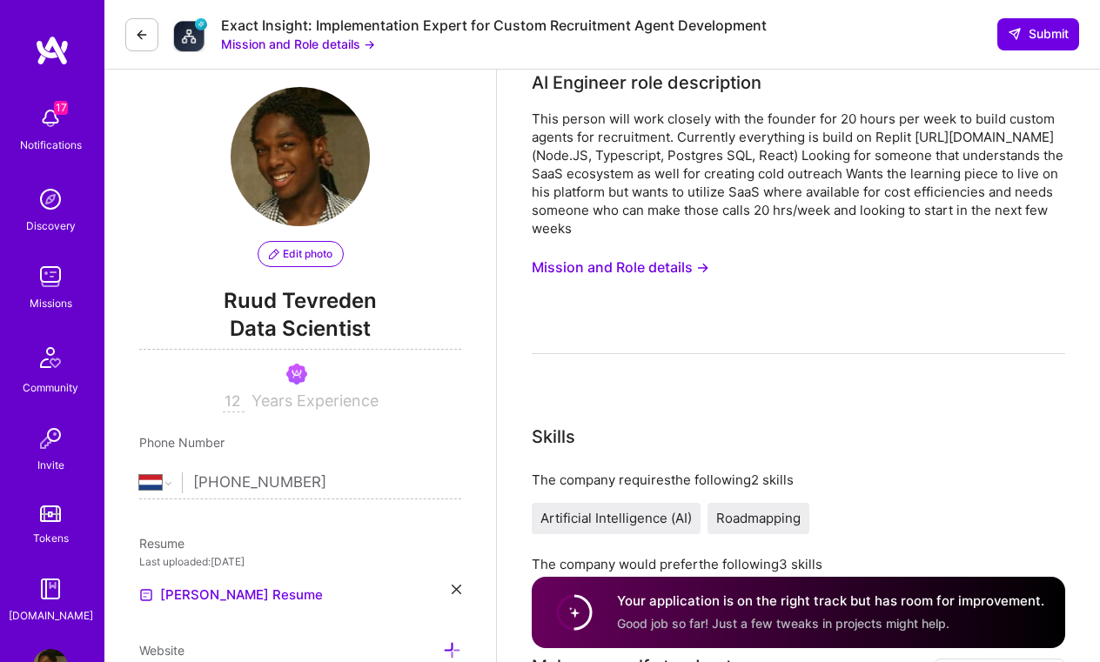
scroll to position [25, 0]
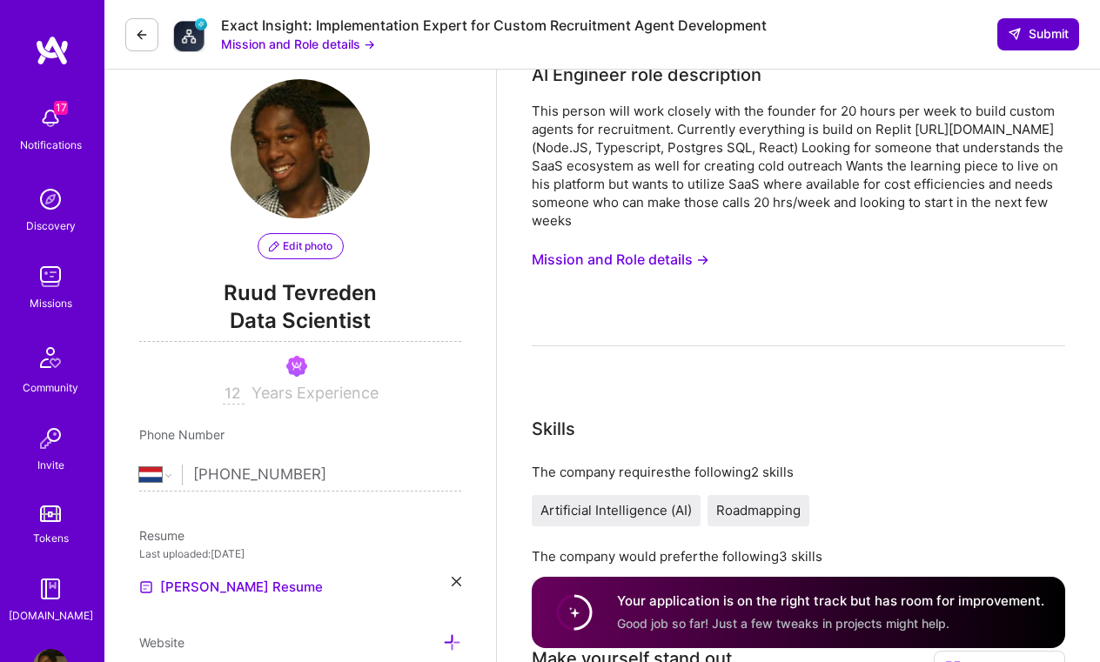
click at [1026, 37] on span "Submit" at bounding box center [1038, 33] width 61 height 17
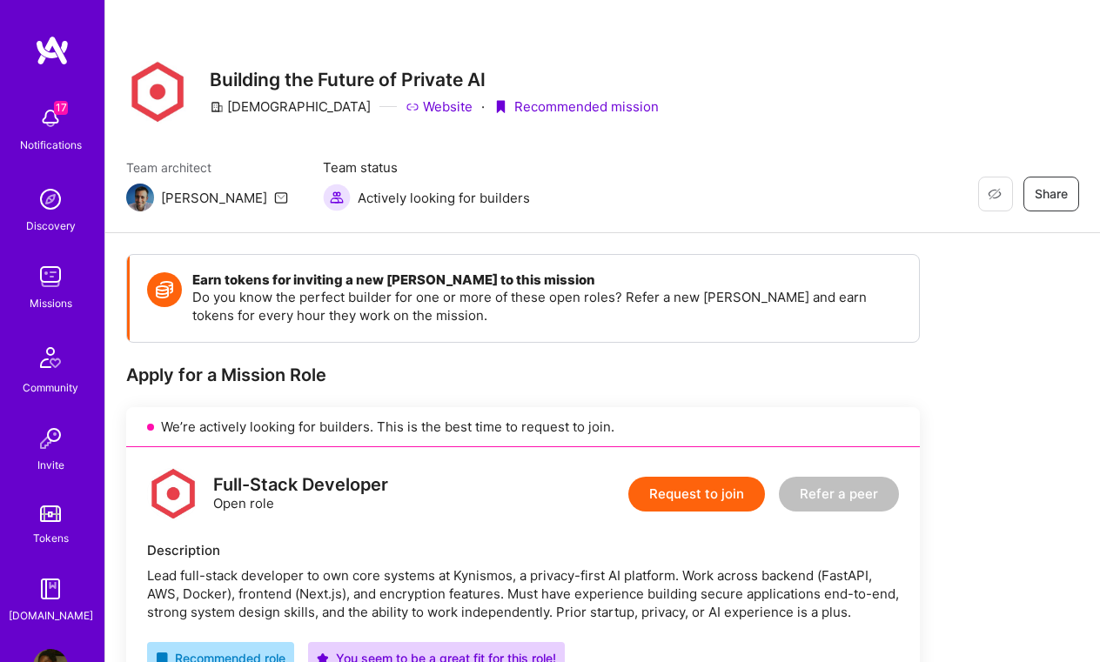
scroll to position [-1, 0]
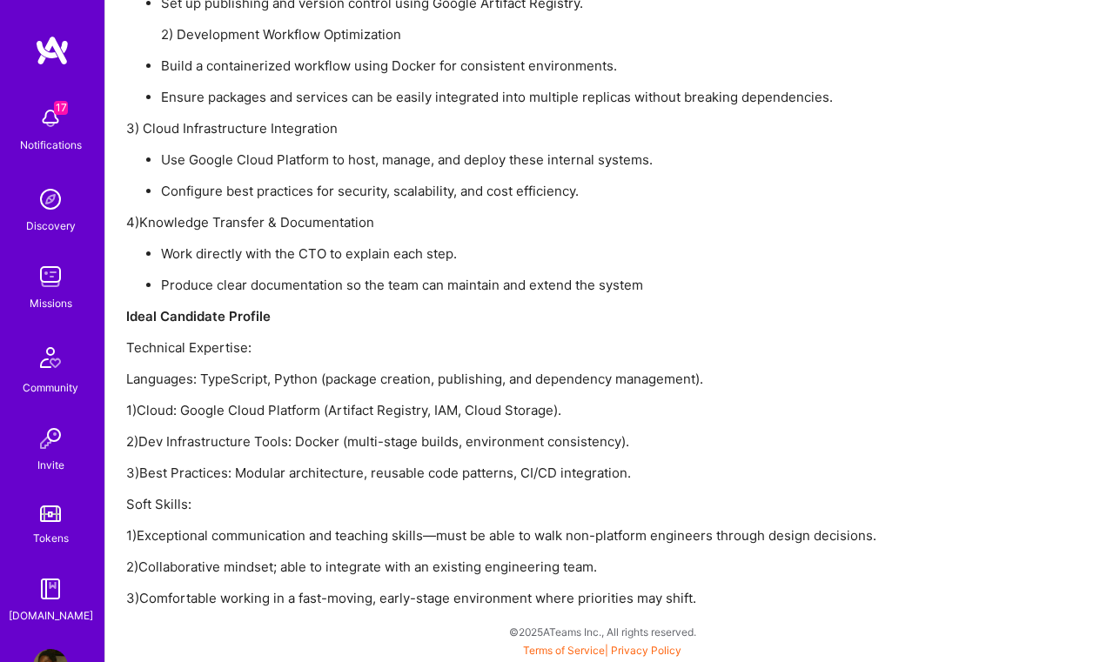
scroll to position [1863, 0]
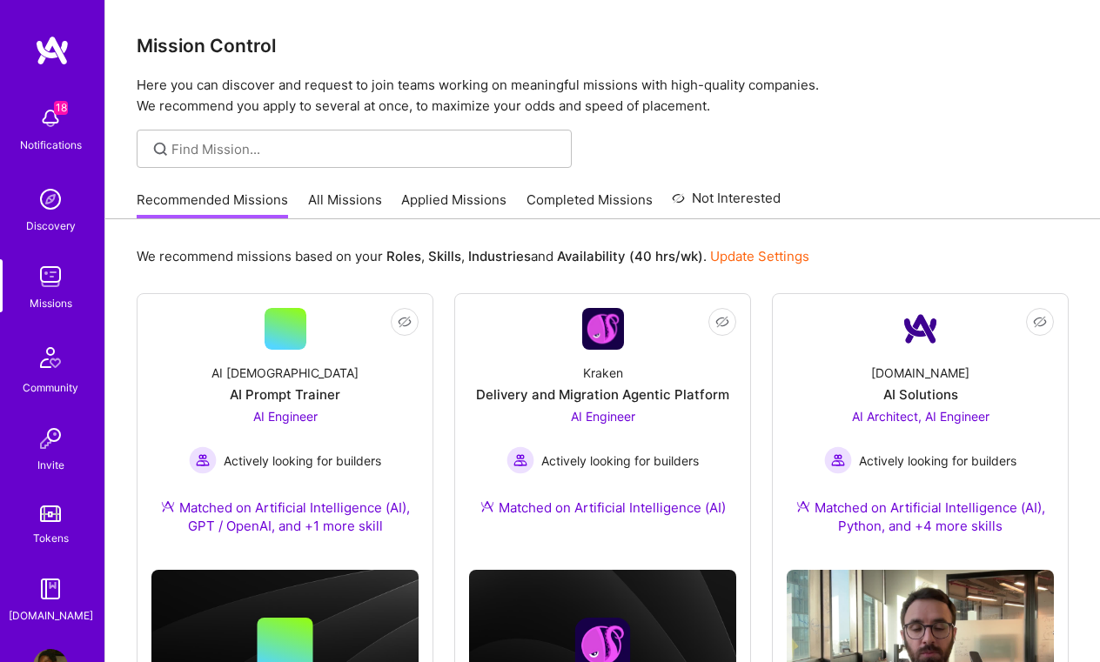
click at [426, 204] on link "Applied Missions" at bounding box center [453, 205] width 105 height 29
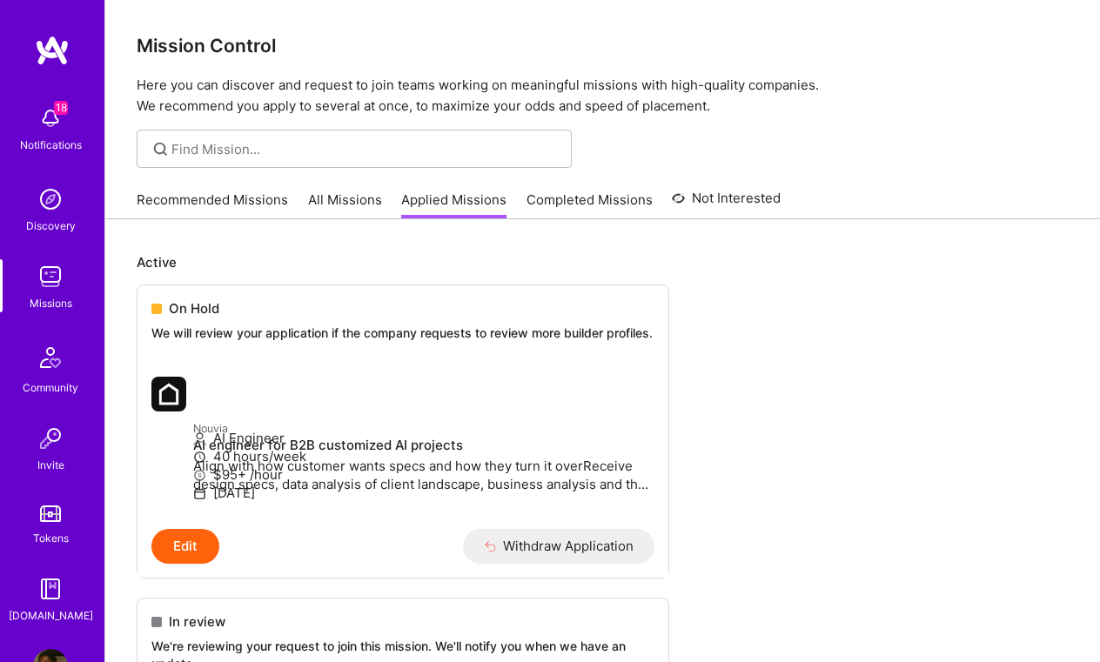
click at [51, 112] on img at bounding box center [50, 118] width 35 height 35
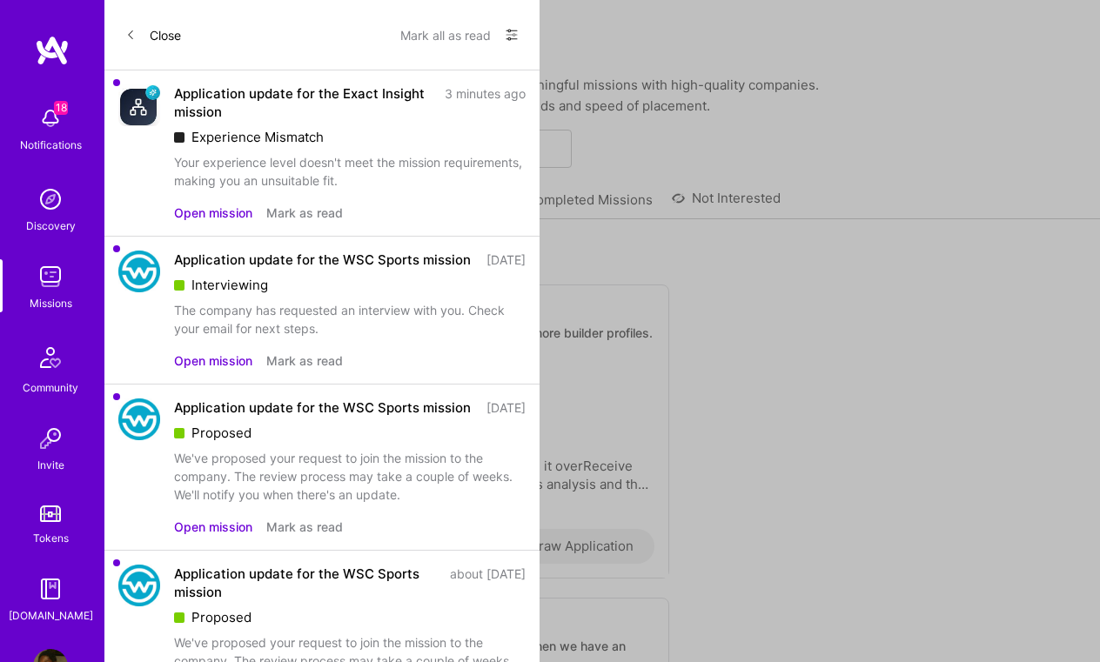
click at [225, 212] on button "Open mission" at bounding box center [213, 213] width 78 height 18
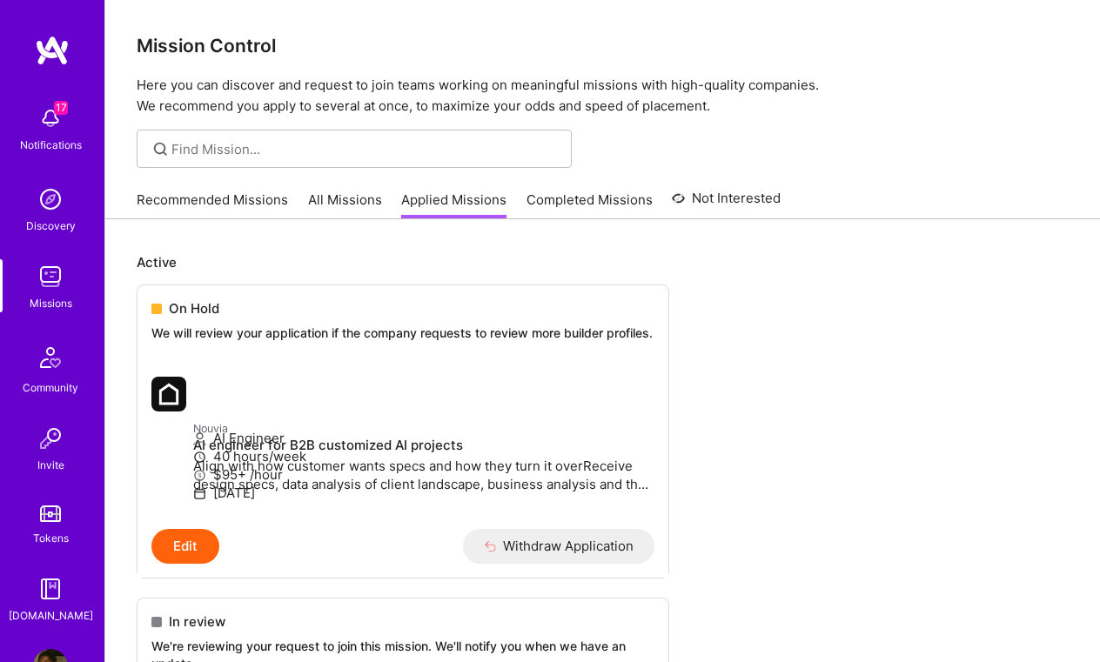
click at [68, 142] on div "Notifications" at bounding box center [51, 145] width 62 height 18
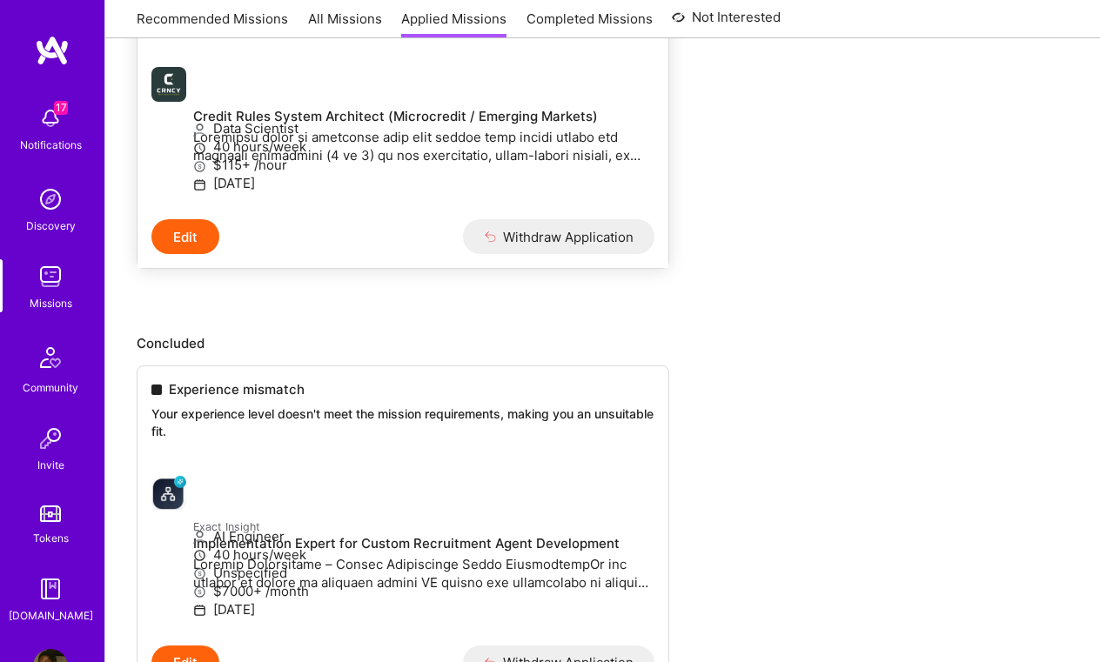
scroll to position [638, 0]
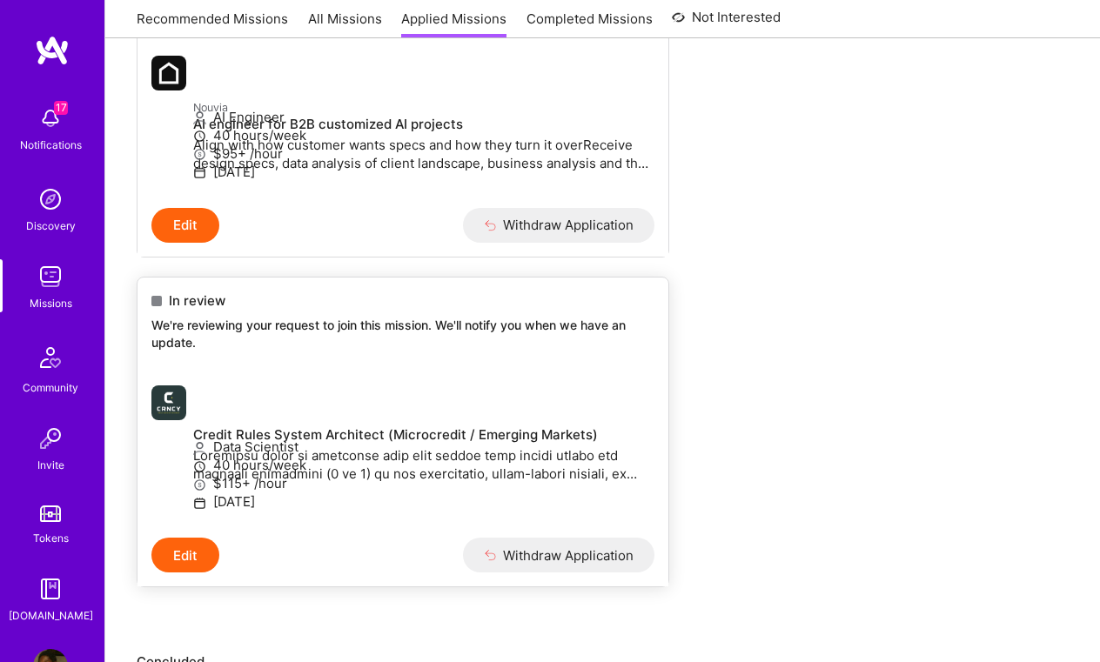
scroll to position [524, 0]
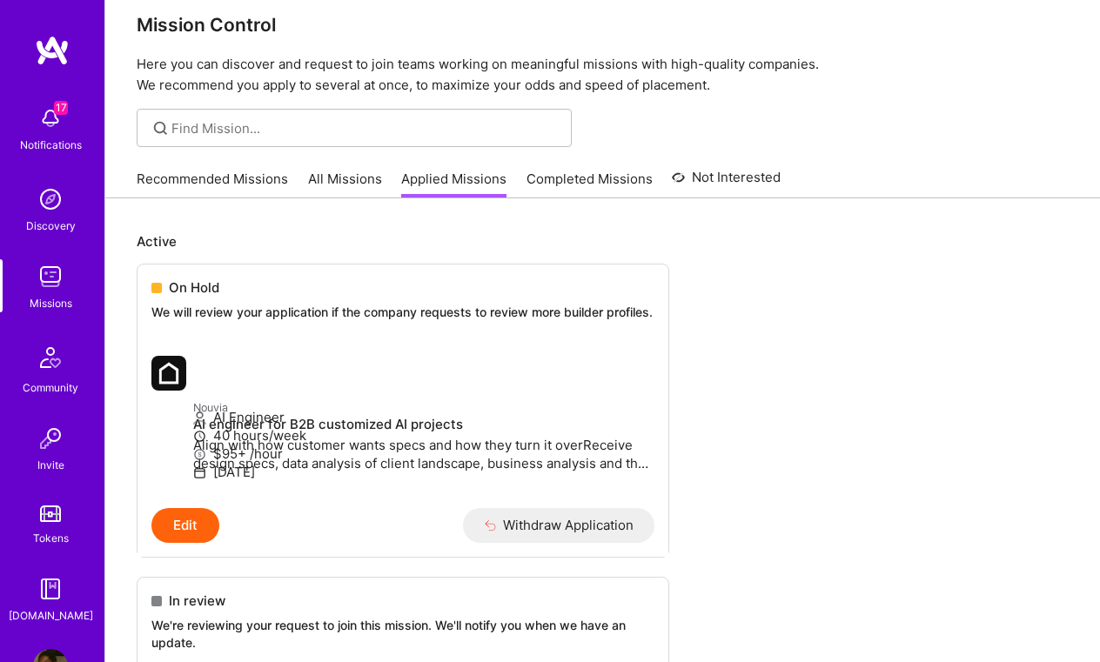
scroll to position [20, 0]
click at [392, 320] on p "We will review your application if the company requests to review more builder …" at bounding box center [402, 313] width 503 height 17
click at [190, 544] on button "Edit" at bounding box center [185, 526] width 68 height 35
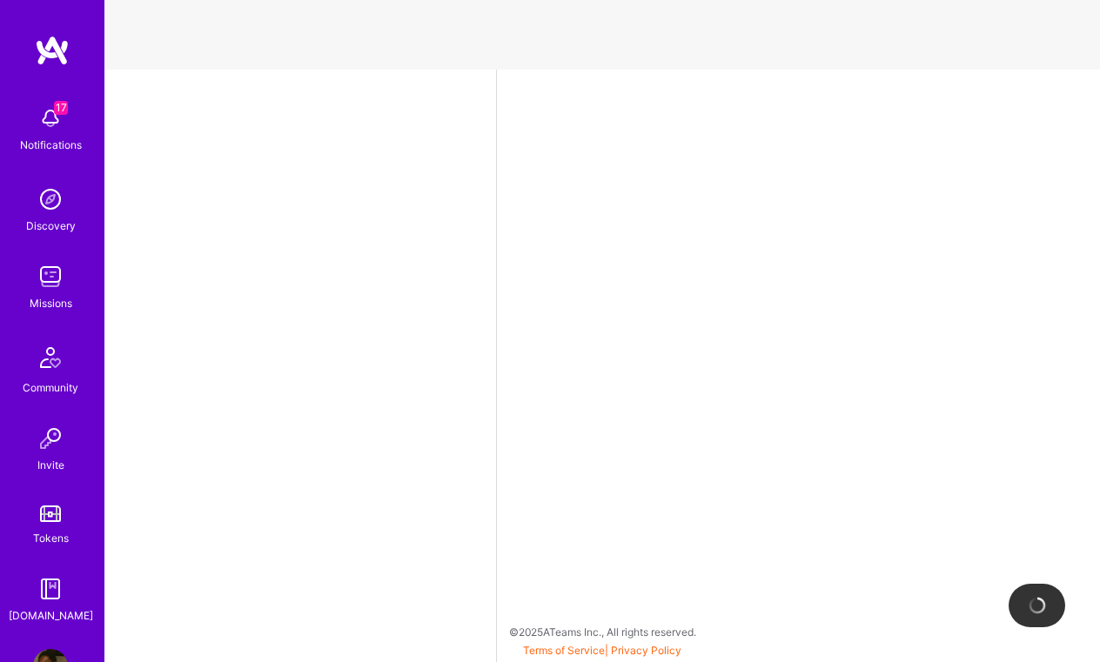
select select "NL"
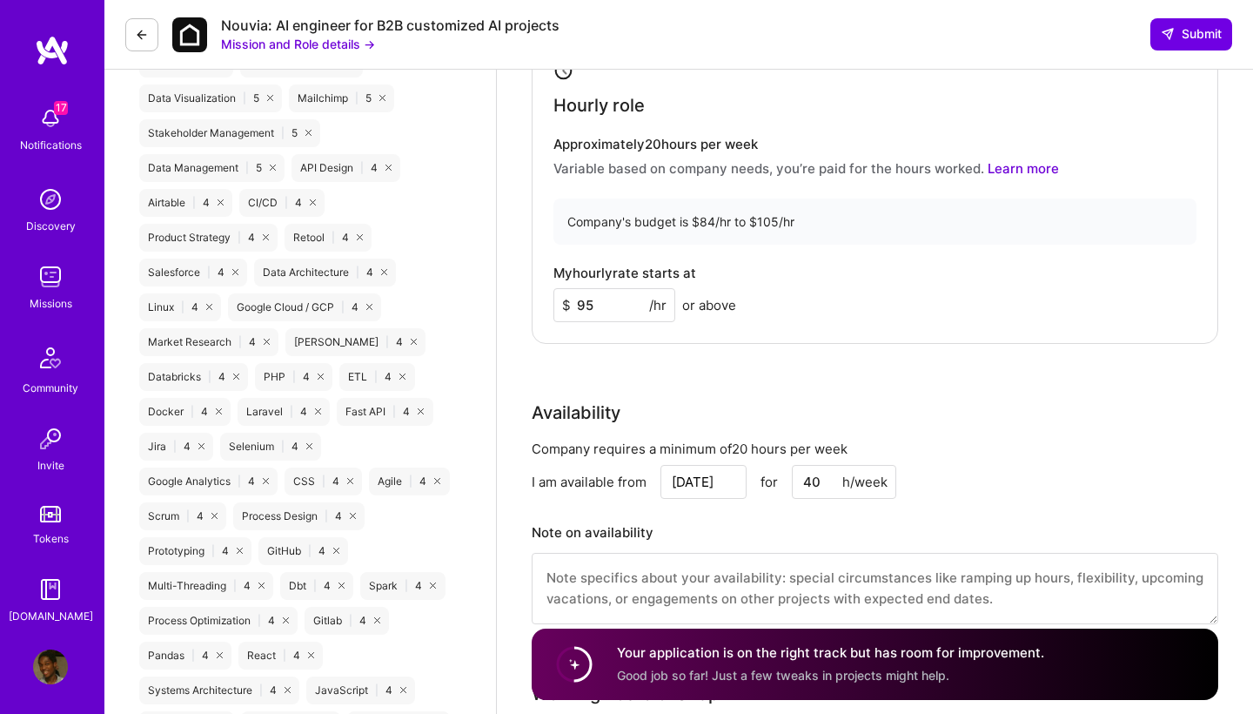
scroll to position [1585, 0]
click at [616, 295] on input "95" at bounding box center [614, 304] width 122 height 34
click at [701, 385] on div "Rate Your rate should reflect your skills, experience, role requirements, and m…" at bounding box center [875, 270] width 687 height 749
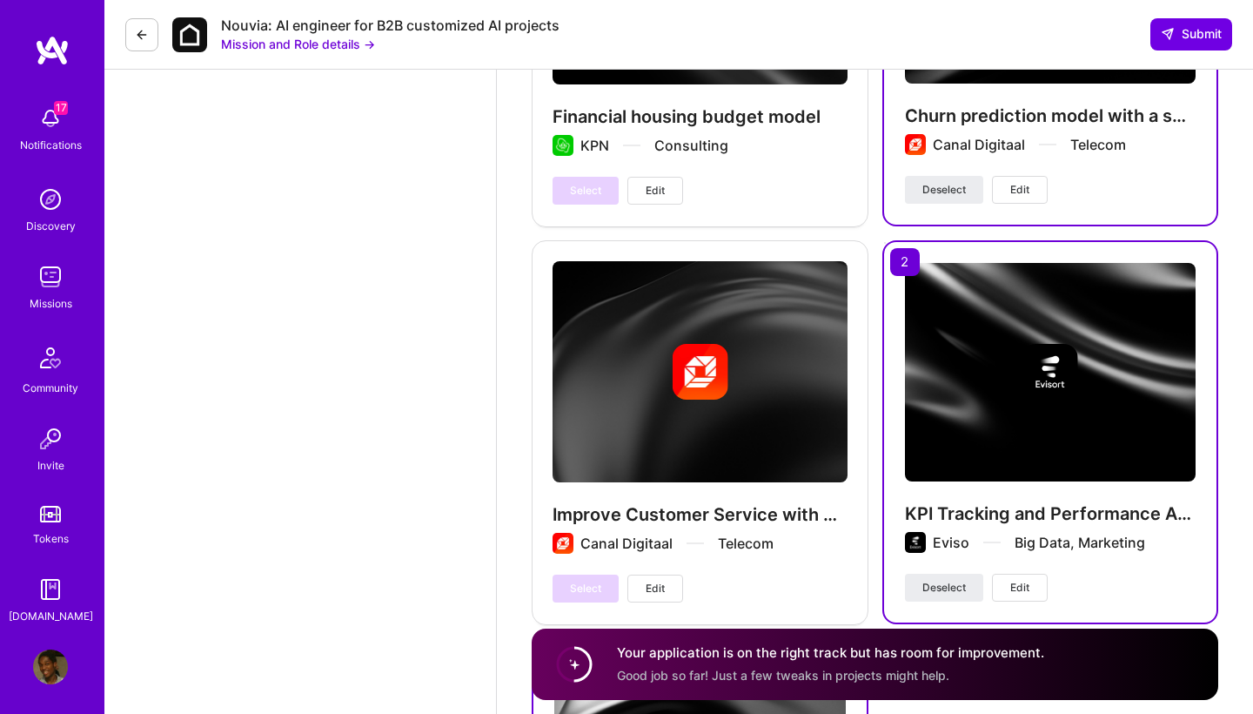
scroll to position [4671, 0]
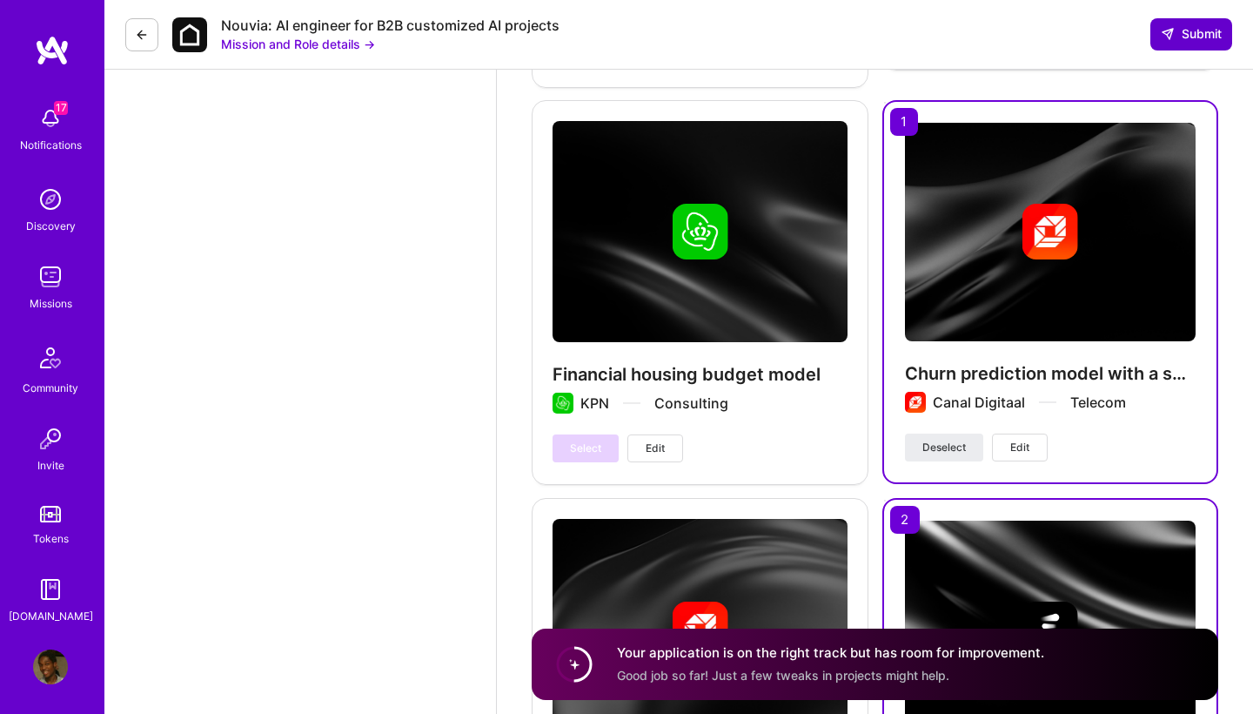
click at [1099, 22] on button "Submit" at bounding box center [1192, 33] width 82 height 31
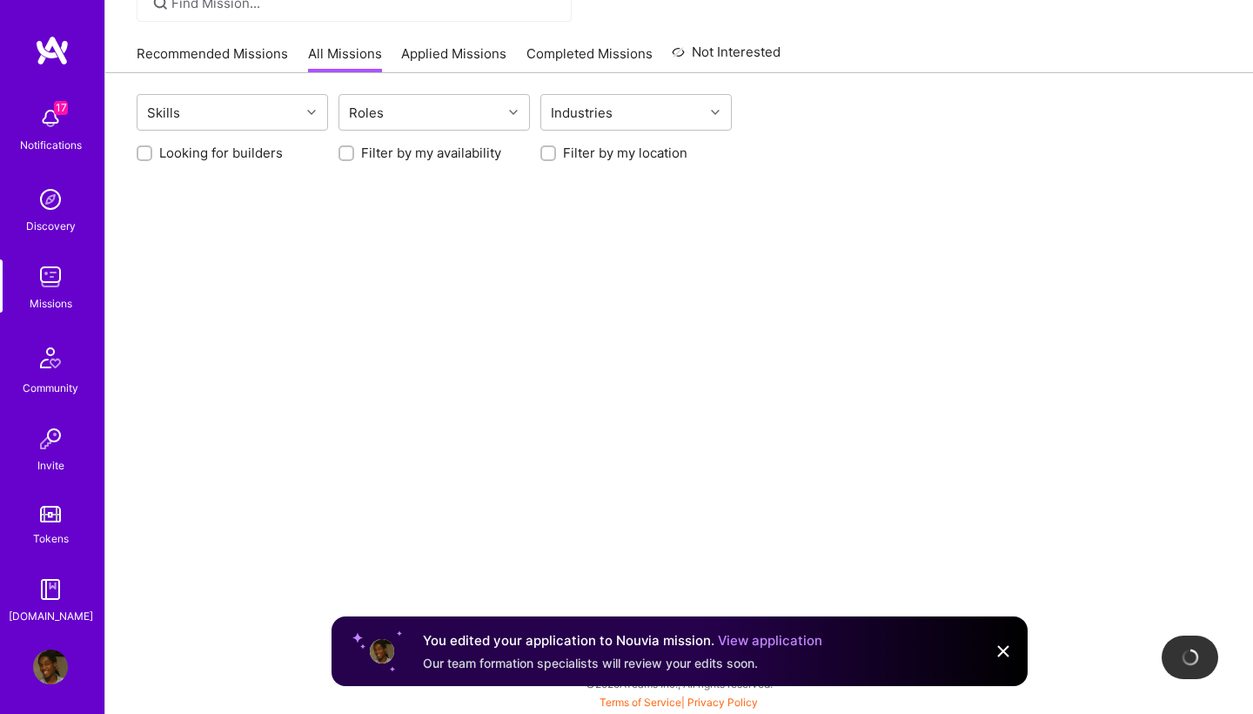
scroll to position [642, 0]
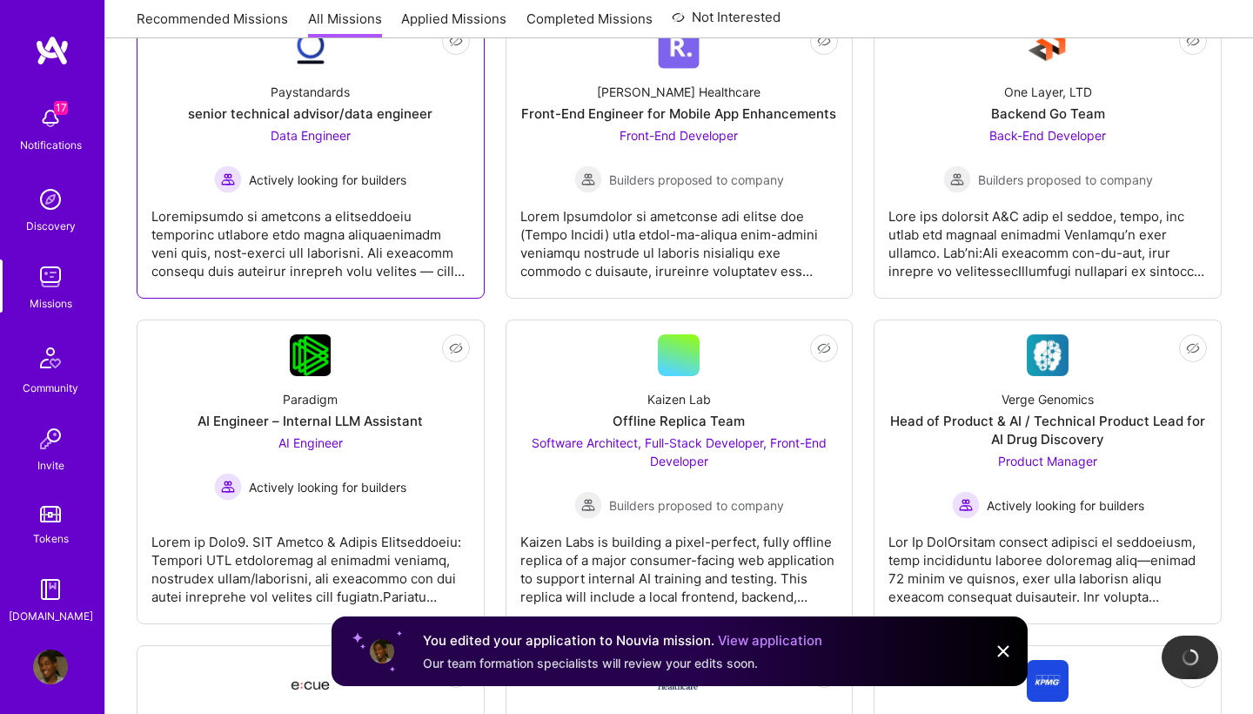
click at [460, 197] on div at bounding box center [310, 236] width 319 height 87
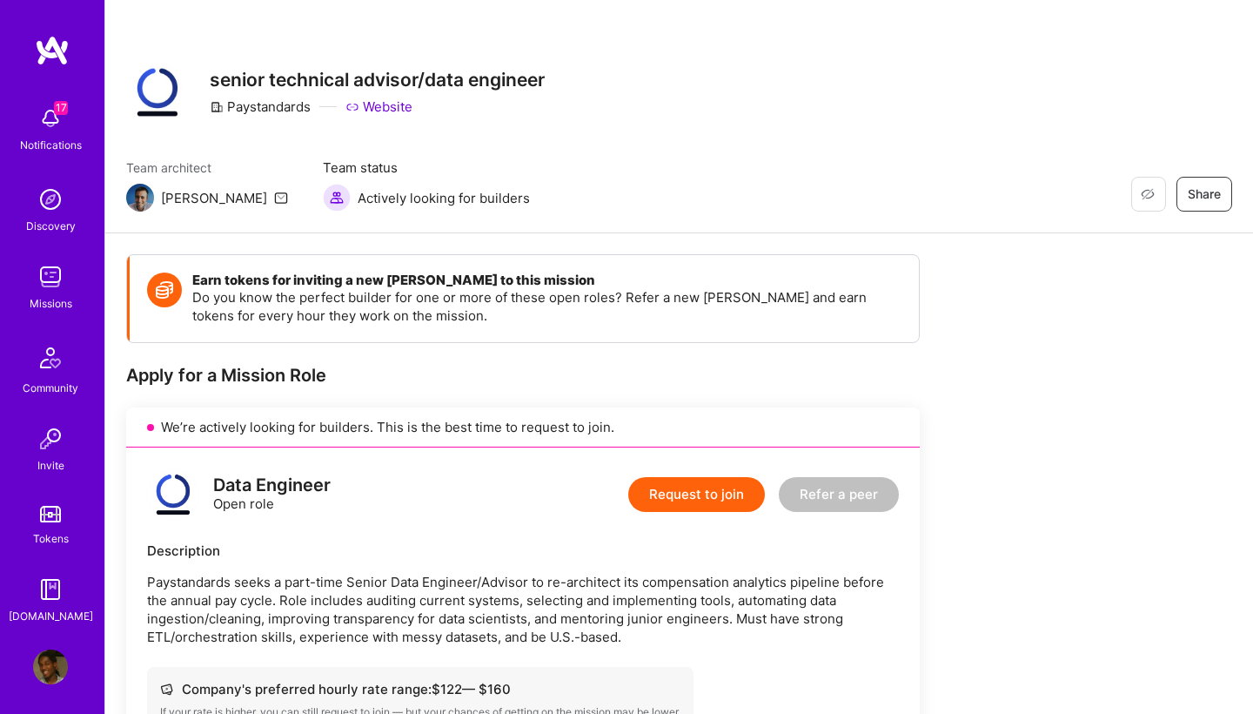
click at [48, 131] on img at bounding box center [50, 118] width 35 height 35
click at [52, 287] on img at bounding box center [50, 276] width 35 height 35
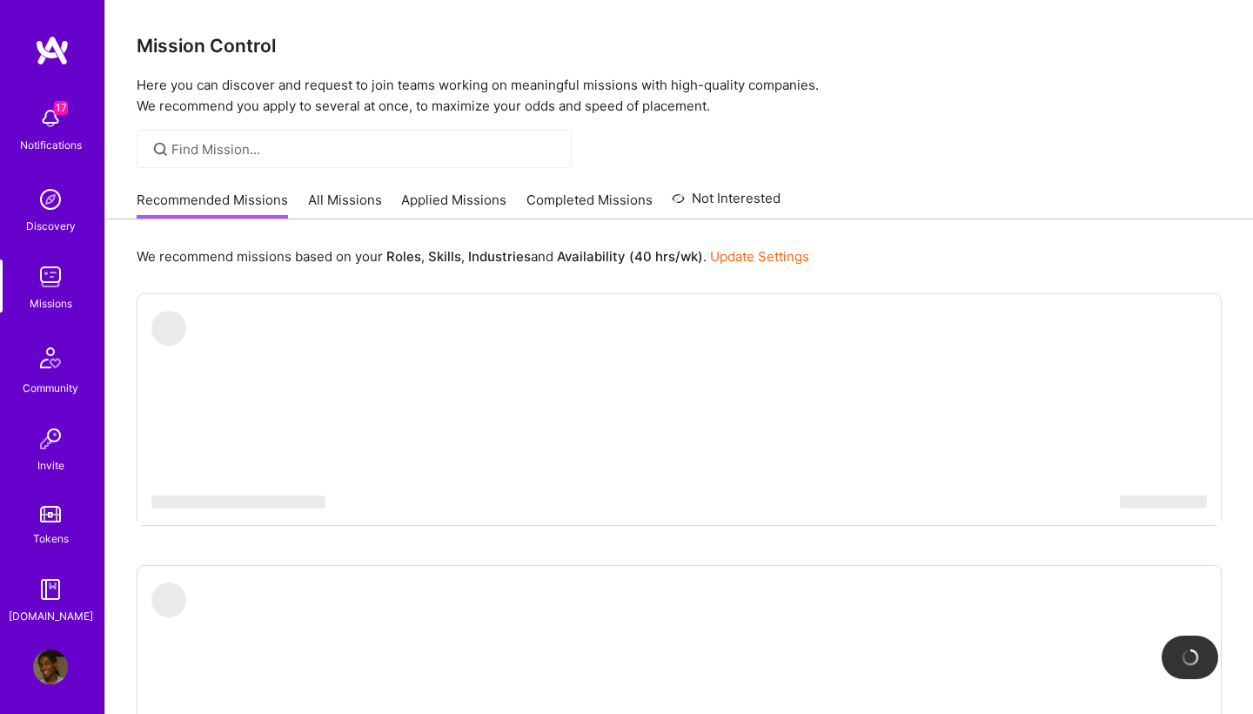
click at [590, 203] on link "Completed Missions" at bounding box center [590, 205] width 126 height 29
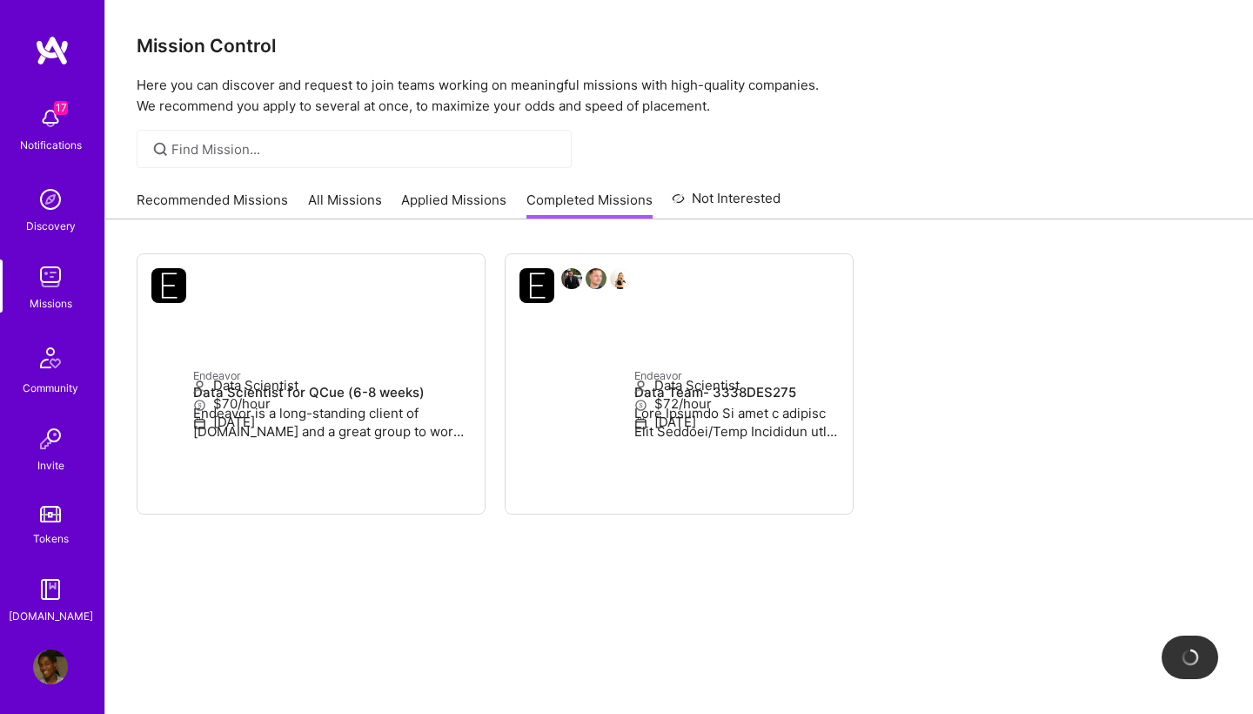
click at [467, 198] on link "Applied Missions" at bounding box center [453, 205] width 105 height 29
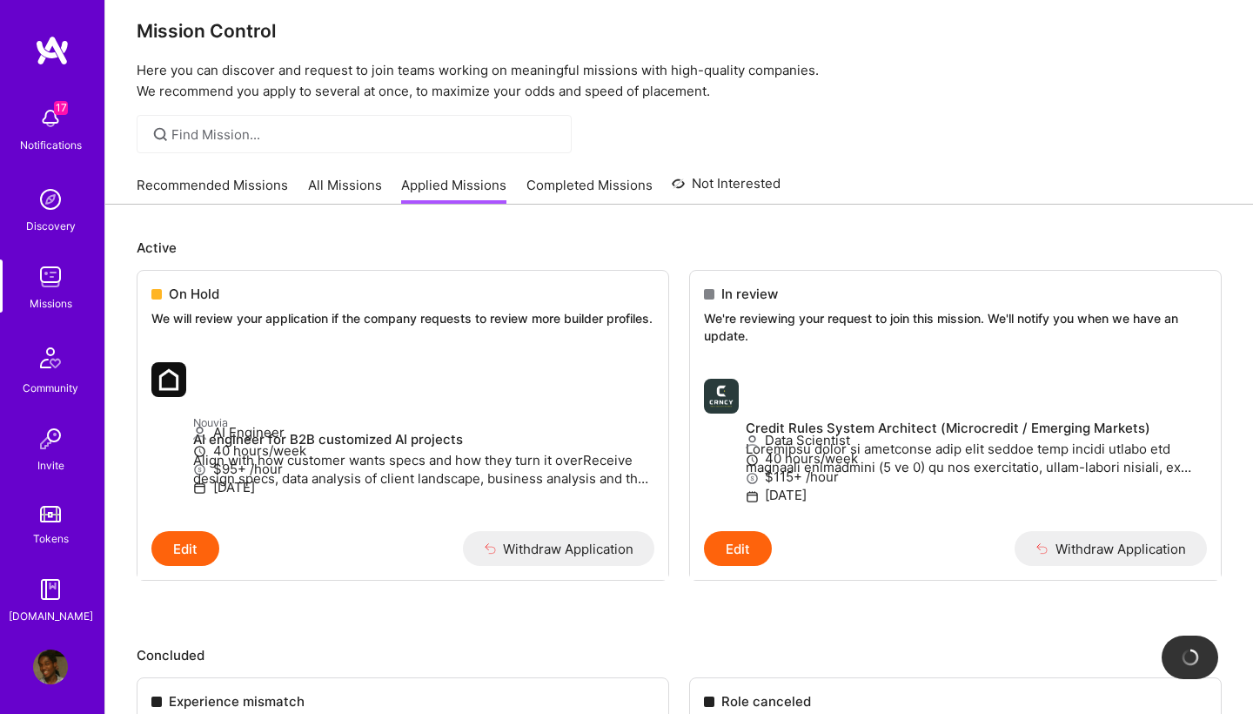
scroll to position [15, 0]
